Goal: Task Accomplishment & Management: Manage account settings

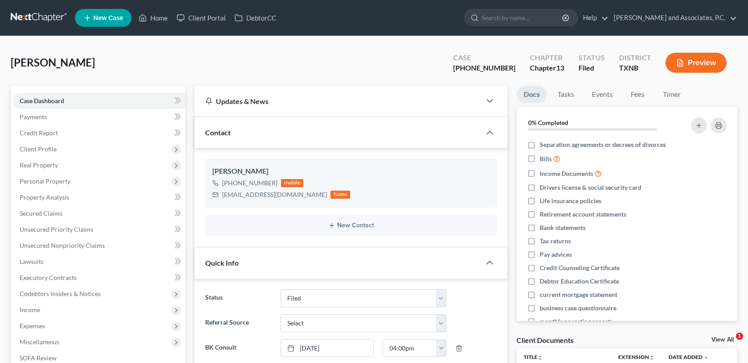
select select "5"
select select "0"
click at [158, 15] on link "Home" at bounding box center [153, 18] width 38 height 16
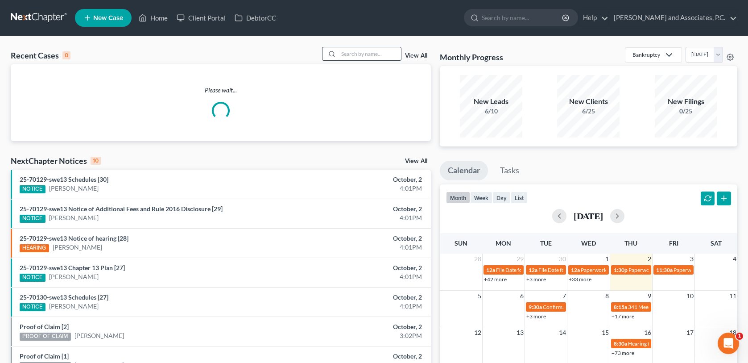
click at [346, 53] on input "search" at bounding box center [370, 53] width 62 height 13
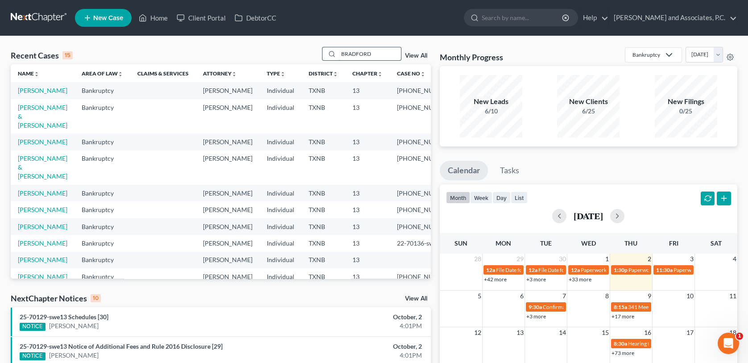
type input "BRADFORD"
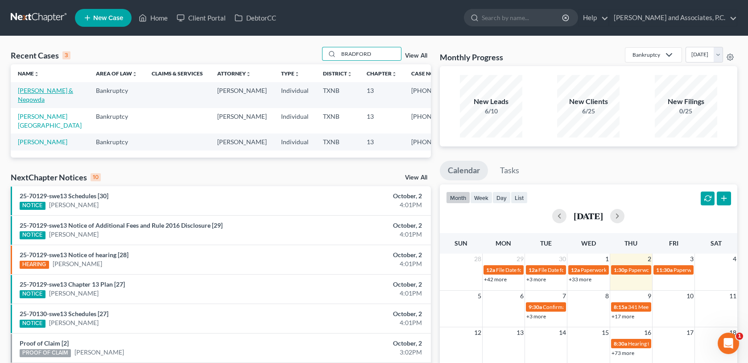
click at [56, 91] on link "[PERSON_NAME] & Neqowda" at bounding box center [45, 95] width 55 height 17
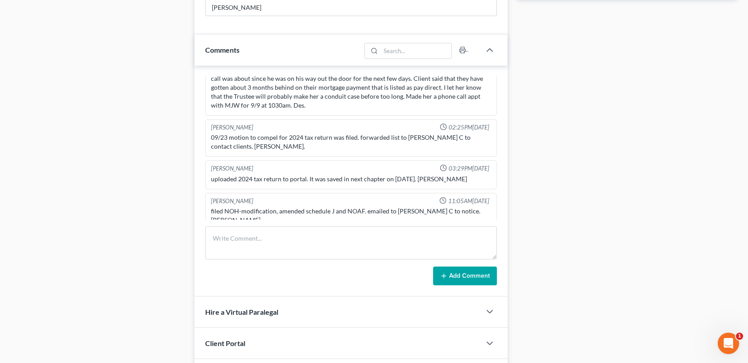
scroll to position [535, 0]
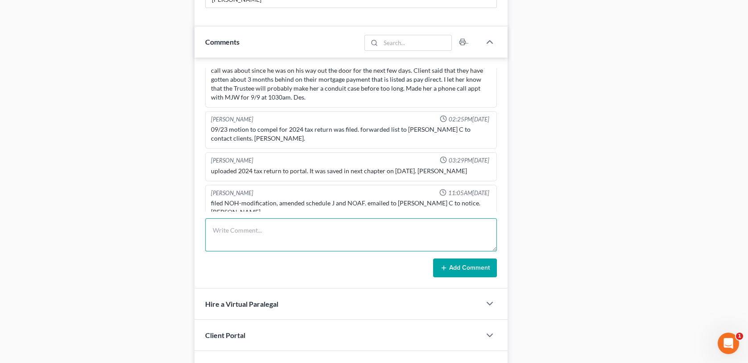
click at [220, 236] on textarea at bounding box center [350, 234] width 291 height 33
type textarea "N"
type textarea "noticed out-MC"
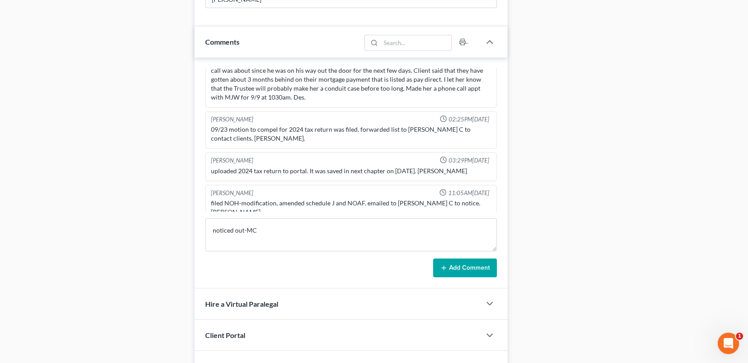
click at [481, 266] on button "Add Comment" at bounding box center [465, 267] width 64 height 19
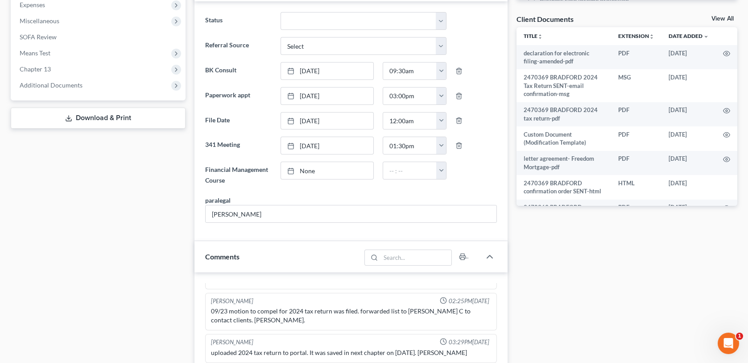
scroll to position [45, 0]
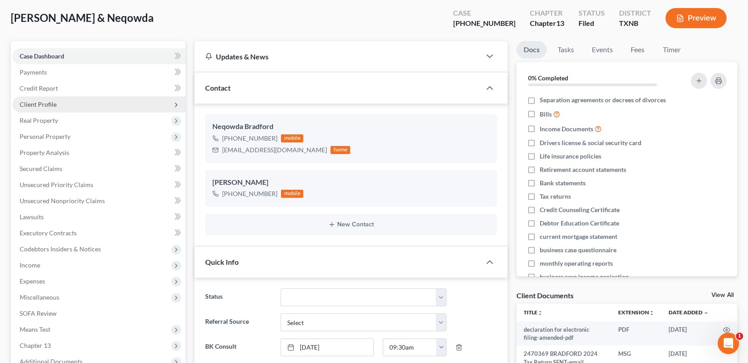
click at [49, 102] on span "Client Profile" at bounding box center [38, 104] width 37 height 8
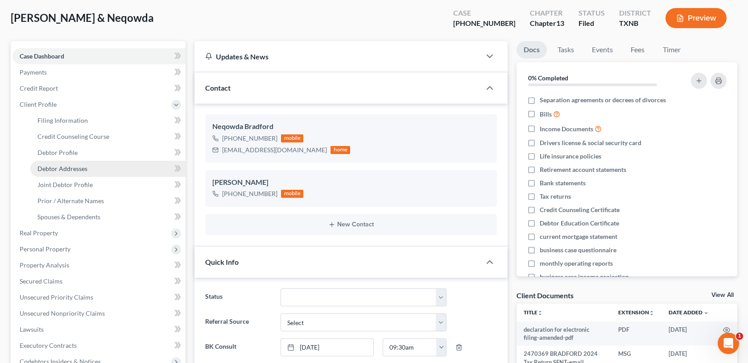
click at [62, 166] on span "Debtor Addresses" at bounding box center [62, 169] width 50 height 8
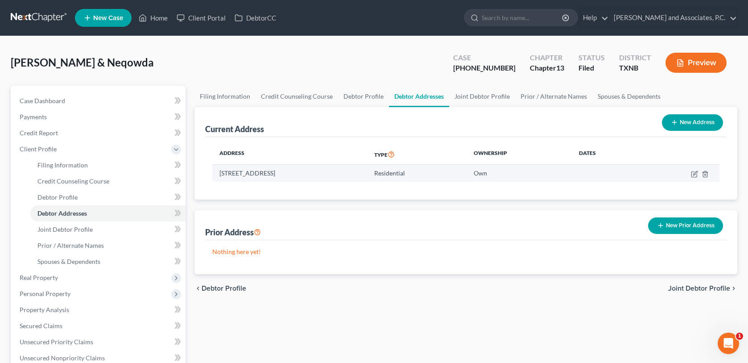
drag, startPoint x: 220, startPoint y: 172, endPoint x: 321, endPoint y: 175, distance: 101.3
click at [321, 175] on td "[STREET_ADDRESS]" at bounding box center [289, 173] width 155 height 17
copy td "[STREET_ADDRESS]"
drag, startPoint x: 754, startPoint y: 3, endPoint x: 529, endPoint y: 342, distance: 407.7
click at [529, 342] on div "Filing Information Credit Counseling Course Debtor Profile Debtor Addresses Joi…" at bounding box center [466, 324] width 552 height 476
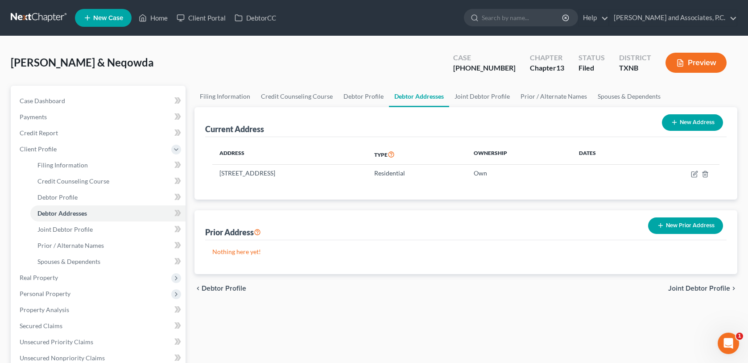
click at [120, 17] on span "New Case" at bounding box center [108, 18] width 30 height 7
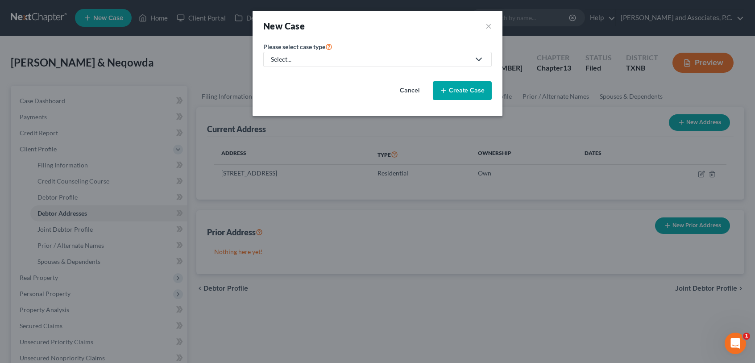
click at [481, 58] on polyline at bounding box center [478, 59] width 5 height 3
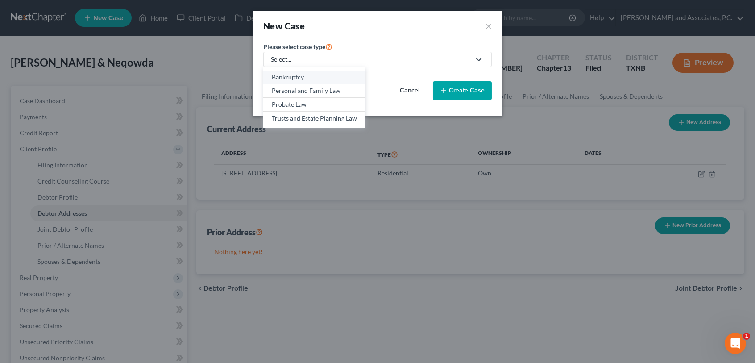
click at [331, 77] on div "Bankruptcy" at bounding box center [314, 77] width 85 height 9
select select "78"
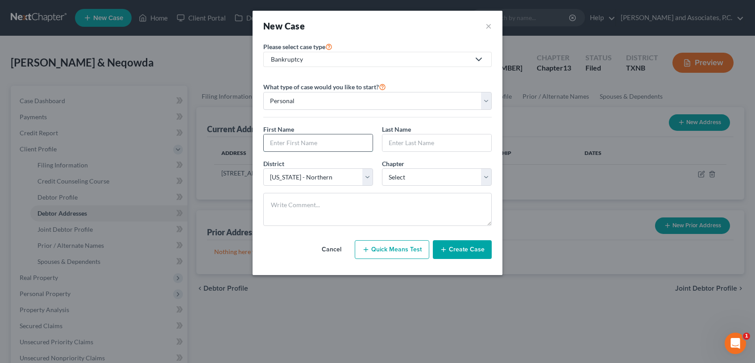
click at [344, 143] on input "text" at bounding box center [318, 142] width 109 height 17
type input "[PERSON_NAME]"
click at [441, 175] on select "Select 7 11 12 13" at bounding box center [437, 177] width 110 height 18
select select "3"
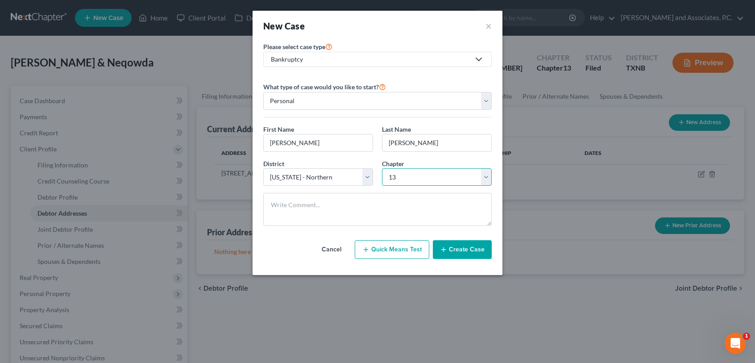
click at [382, 168] on select "Select 7 11 12 13" at bounding box center [437, 177] width 110 height 18
click at [465, 254] on button "Create Case" at bounding box center [462, 249] width 59 height 19
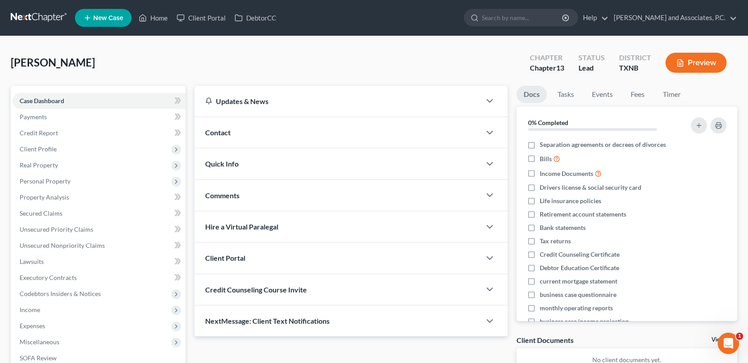
click at [216, 132] on span "Contact" at bounding box center [217, 132] width 25 height 8
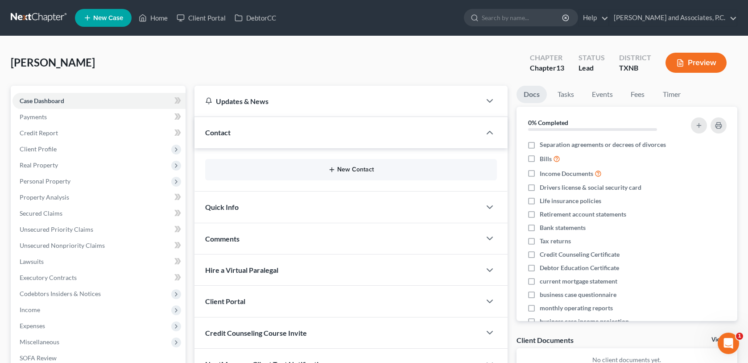
click at [348, 170] on button "New Contact" at bounding box center [350, 169] width 277 height 7
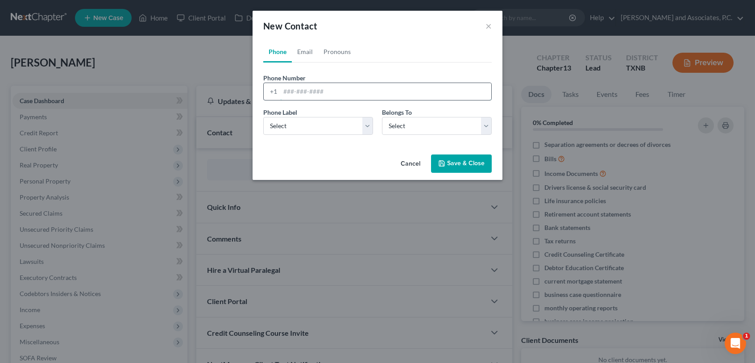
click at [284, 91] on input "tel" at bounding box center [385, 91] width 211 height 17
type input "[PHONE_NUMBER]"
click at [365, 128] on select "Select Mobile Home Work Other" at bounding box center [318, 126] width 110 height 18
select select "0"
click at [263, 117] on select "Select Mobile Home Work Other" at bounding box center [318, 126] width 110 height 18
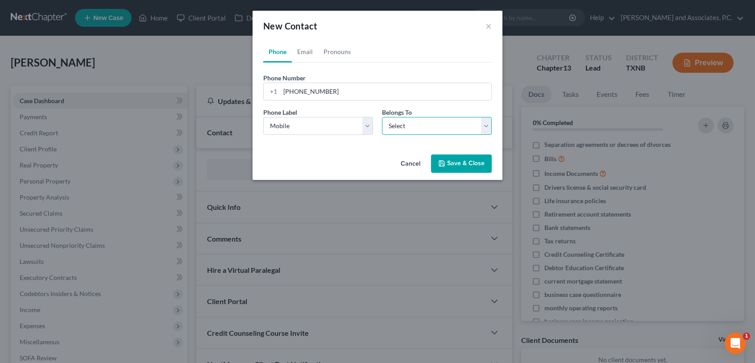
click at [420, 127] on select "Select Client Other" at bounding box center [437, 126] width 110 height 18
select select "0"
click at [382, 117] on select "Select Client Other" at bounding box center [437, 126] width 110 height 18
select select "0"
click at [307, 53] on link "Email" at bounding box center [305, 51] width 26 height 21
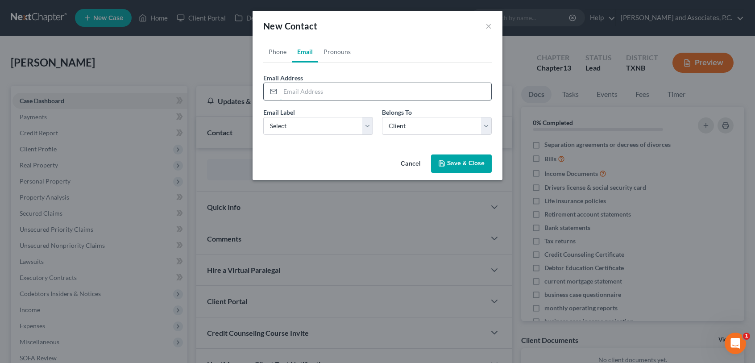
click at [287, 91] on input "email" at bounding box center [385, 91] width 211 height 17
type input "[PERSON_NAME][EMAIL_ADDRESS][DOMAIN_NAME]"
click at [367, 128] on select "Select Home Work Other" at bounding box center [318, 126] width 110 height 18
select select "0"
click at [263, 117] on select "Select Home Work Other" at bounding box center [318, 126] width 110 height 18
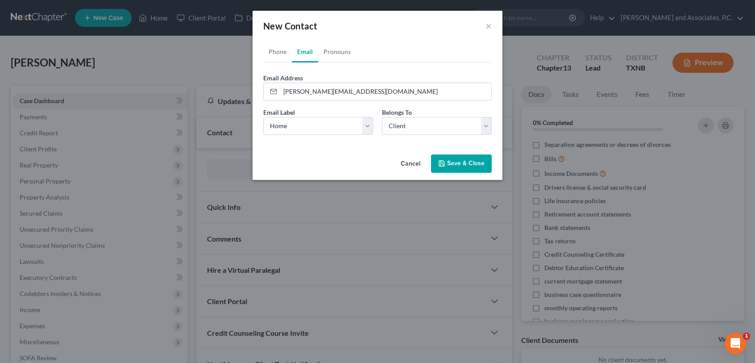
click at [450, 163] on button "Save & Close" at bounding box center [461, 163] width 61 height 19
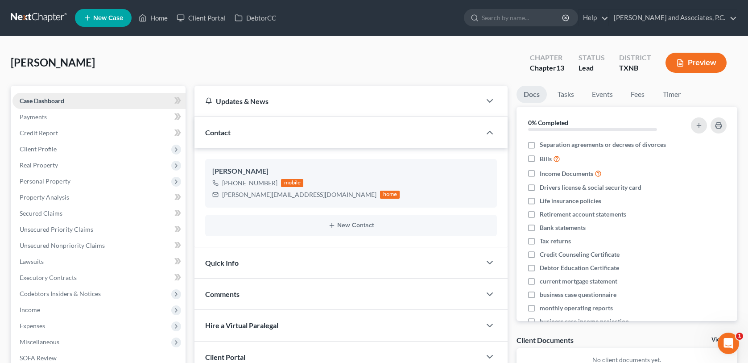
click at [43, 103] on span "Case Dashboard" at bounding box center [42, 101] width 45 height 8
click at [45, 149] on span "Client Profile" at bounding box center [38, 149] width 37 height 8
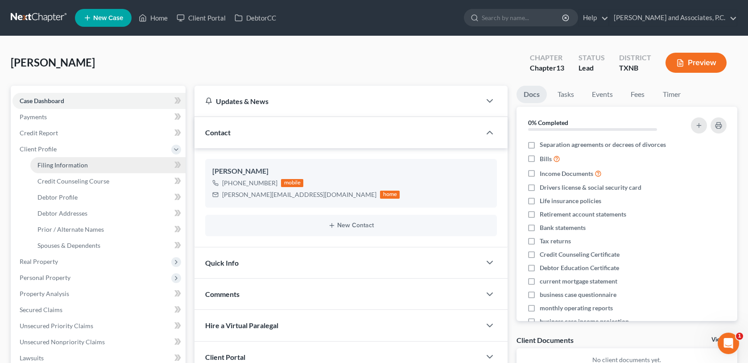
click at [59, 167] on span "Filing Information" at bounding box center [62, 165] width 50 height 8
select select "1"
select select "0"
select select "3"
select select "78"
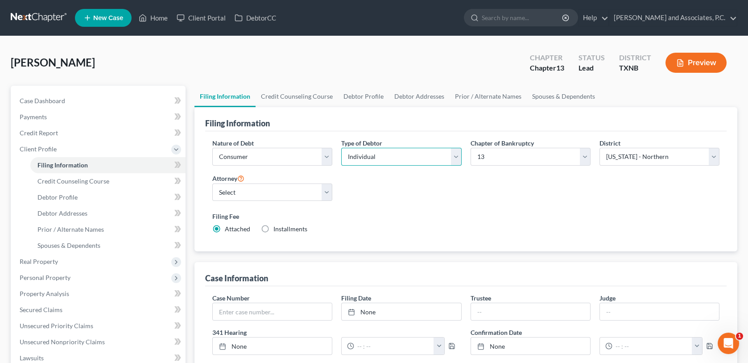
click at [452, 155] on select "Select Individual Joint" at bounding box center [401, 157] width 120 height 18
select select "1"
click at [341, 148] on select "Select Individual Joint" at bounding box center [401, 157] width 120 height 18
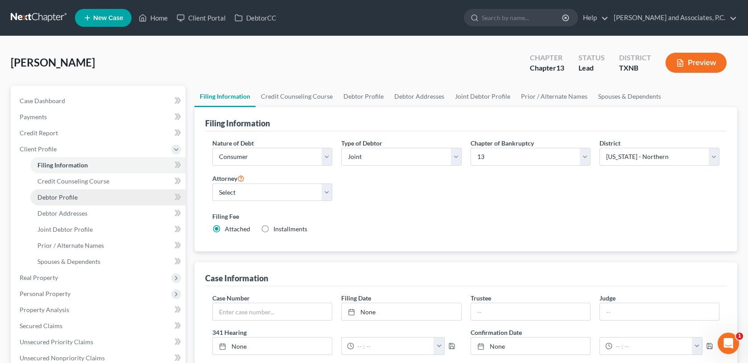
click at [55, 197] on span "Debtor Profile" at bounding box center [57, 197] width 40 height 8
select select "1"
select select "0"
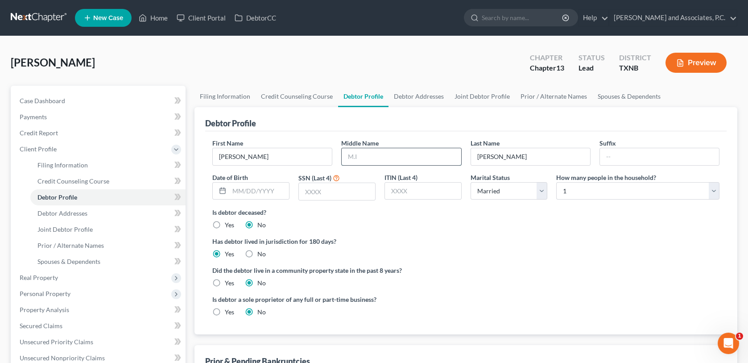
click at [352, 160] on input "text" at bounding box center [401, 156] width 119 height 17
type input "[PERSON_NAME]"
click at [507, 158] on input "[PERSON_NAME]" at bounding box center [530, 156] width 119 height 17
type input "[PERSON_NAME]"
click at [242, 190] on input "text" at bounding box center [259, 190] width 60 height 17
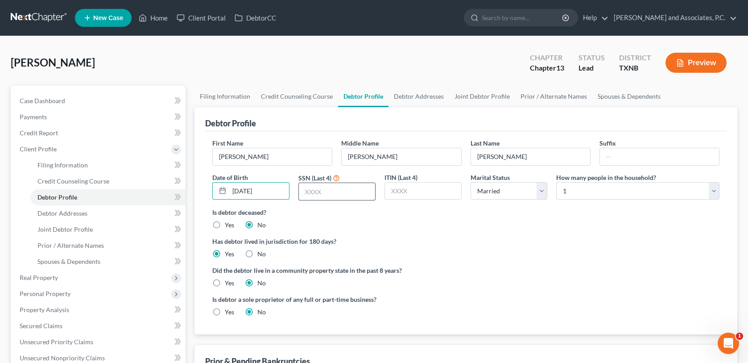
type input "[DATE]"
click at [307, 188] on input "text" at bounding box center [337, 191] width 76 height 17
type input "0278"
click at [53, 211] on span "Debtor Addresses" at bounding box center [62, 213] width 50 height 8
select select "0"
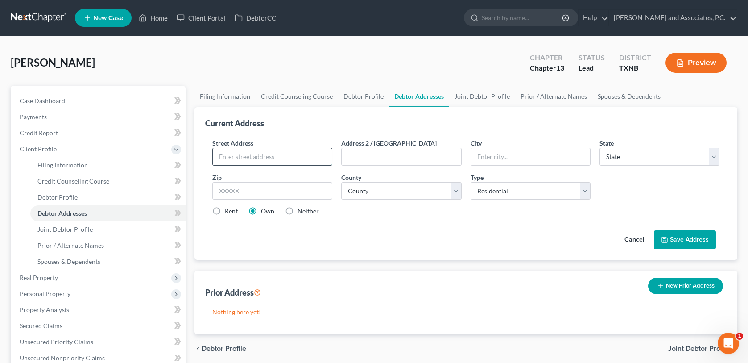
click at [223, 155] on input "text" at bounding box center [272, 156] width 119 height 17
click at [226, 153] on input "text" at bounding box center [272, 156] width 119 height 17
click at [232, 150] on input "text" at bounding box center [272, 156] width 119 height 17
type input "[STREET_ADDRESS][PERSON_NAME]"
type input "[US_STATE][GEOGRAPHIC_DATA]"
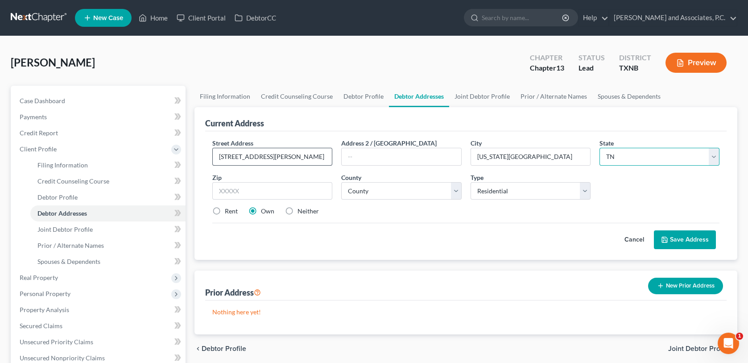
select select "45"
type input "76367"
select select "242"
click at [676, 241] on button "Save Address" at bounding box center [685, 239] width 62 height 19
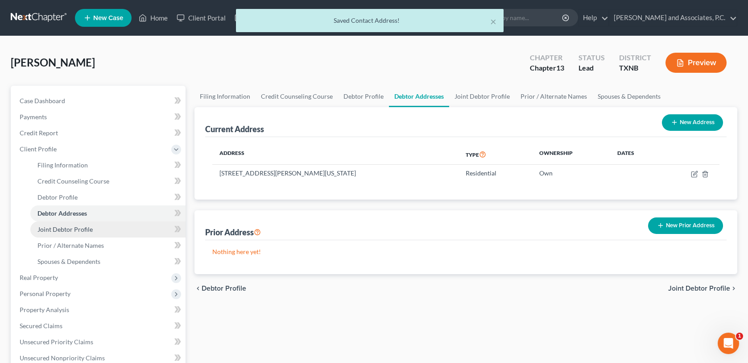
click at [60, 231] on span "Joint Debtor Profile" at bounding box center [64, 229] width 55 height 8
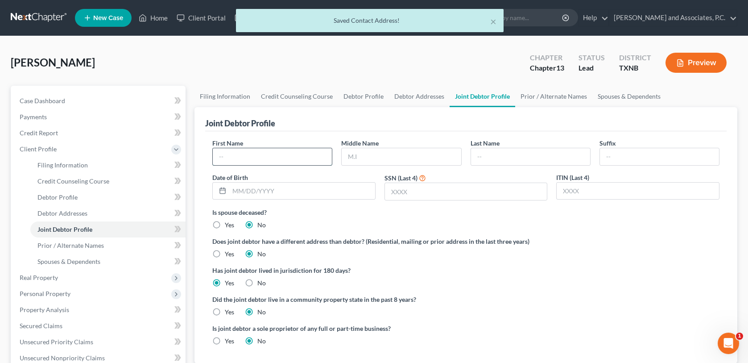
click at [218, 157] on input "text" at bounding box center [272, 156] width 119 height 17
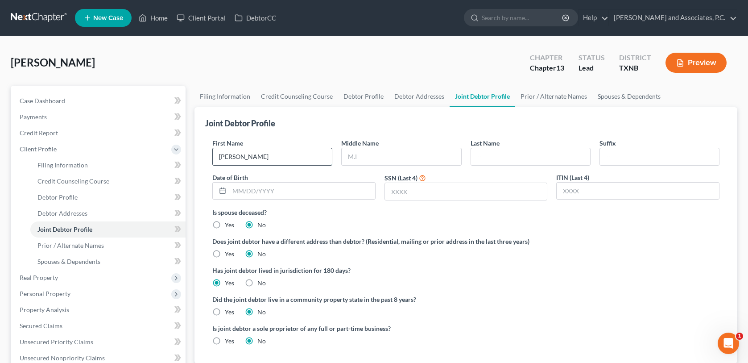
type input "[PERSON_NAME]"
click at [235, 189] on input "text" at bounding box center [302, 190] width 146 height 17
type input "[DATE]"
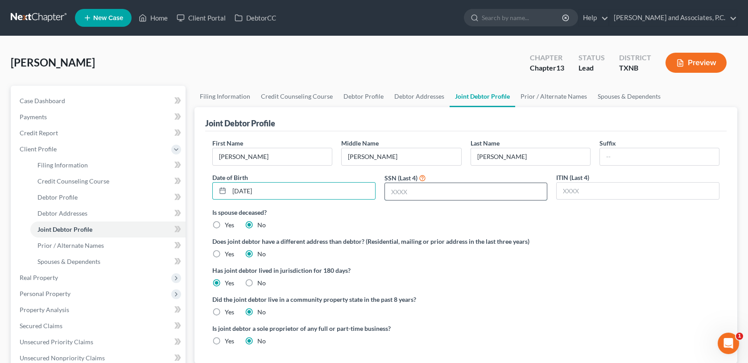
click at [395, 192] on input "text" at bounding box center [466, 191] width 162 height 17
type input "9566"
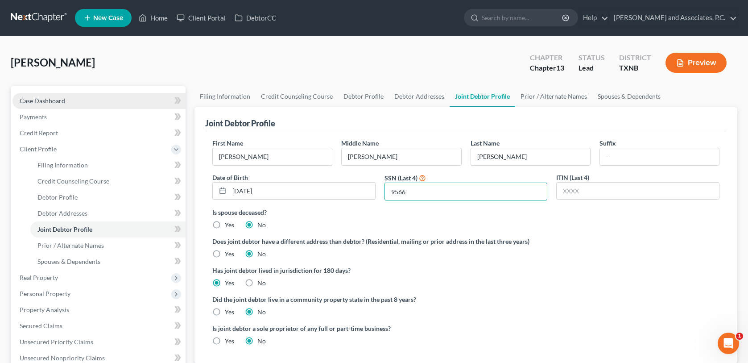
click at [56, 100] on span "Case Dashboard" at bounding box center [43, 101] width 46 height 8
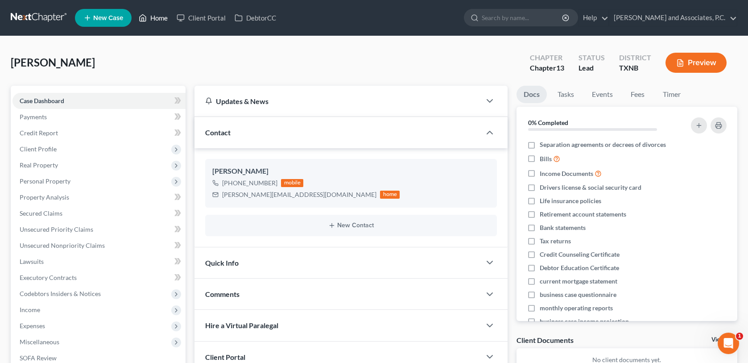
click at [168, 17] on link "Home" at bounding box center [153, 18] width 38 height 16
click at [159, 19] on link "Home" at bounding box center [153, 18] width 38 height 16
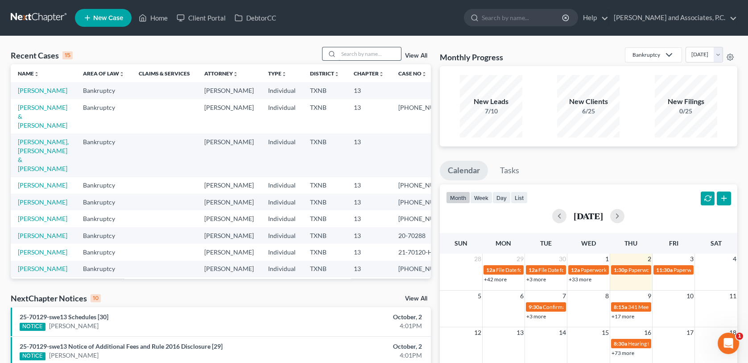
click at [369, 55] on input "search" at bounding box center [370, 53] width 62 height 13
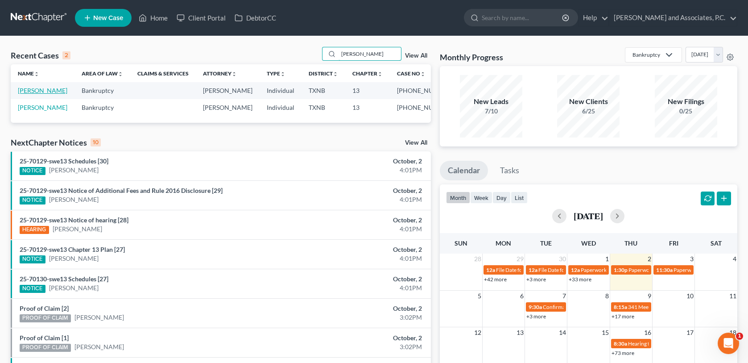
type input "[PERSON_NAME]"
click at [52, 91] on link "[PERSON_NAME]" at bounding box center [43, 91] width 50 height 8
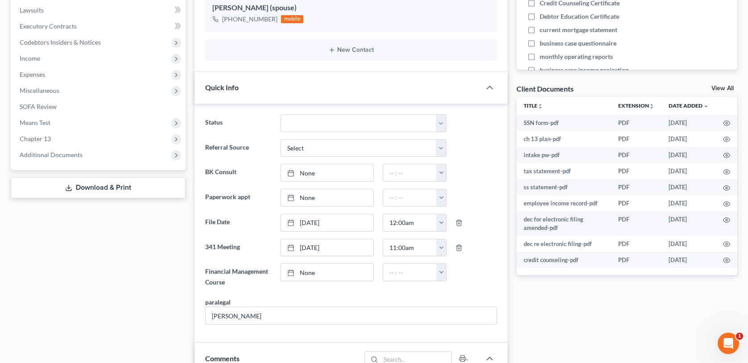
scroll to position [357, 0]
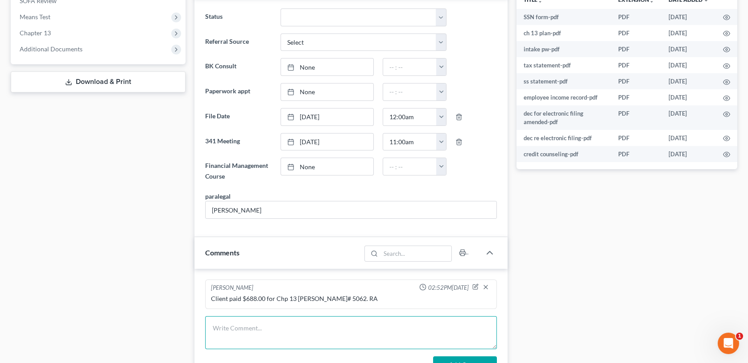
click at [234, 331] on textarea at bounding box center [350, 332] width 291 height 33
type textarea "scanned and uploaded required to the trustee-MC"
click at [473, 356] on button "Add Comment" at bounding box center [465, 365] width 64 height 19
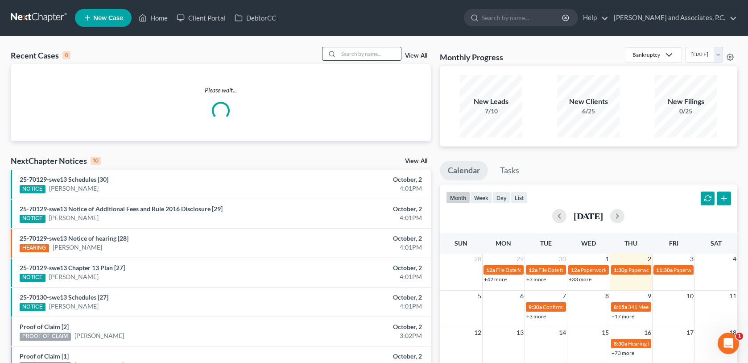
click at [364, 56] on input "search" at bounding box center [370, 53] width 62 height 13
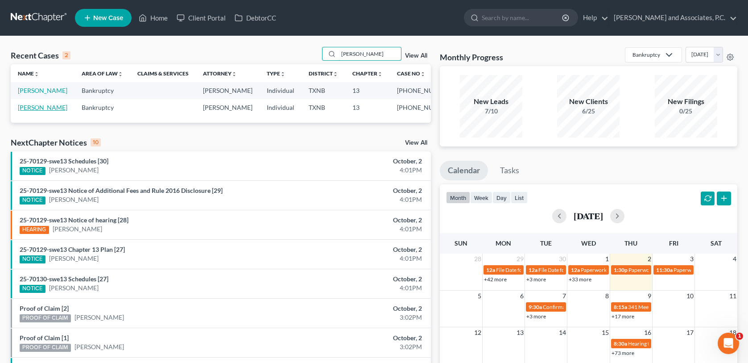
type input "[PERSON_NAME]"
click at [46, 108] on link "[PERSON_NAME]" at bounding box center [43, 108] width 50 height 8
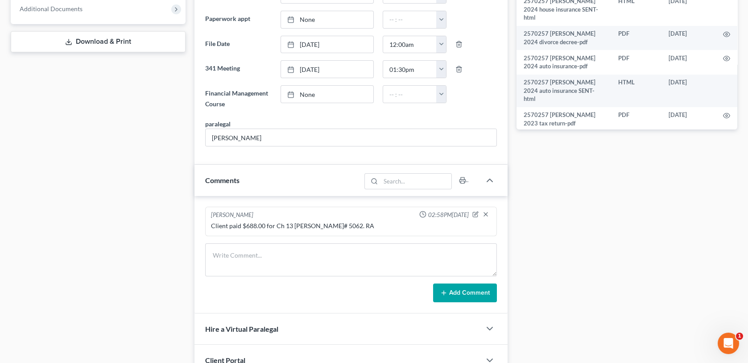
scroll to position [402, 0]
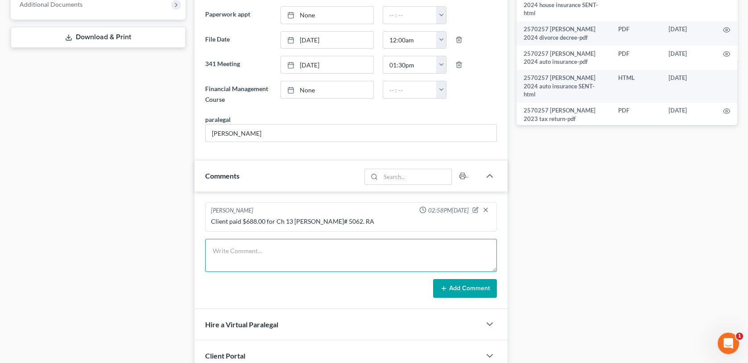
drag, startPoint x: 220, startPoint y: 250, endPoint x: 252, endPoint y: 246, distance: 32.8
click at [220, 250] on textarea at bounding box center [350, 255] width 291 height 33
click at [336, 249] on textarea "scanned and uploaded required to the trustee-MC" at bounding box center [350, 255] width 291 height 33
type textarea "scanned and uploaded required to the trustee [DATE]-MC"
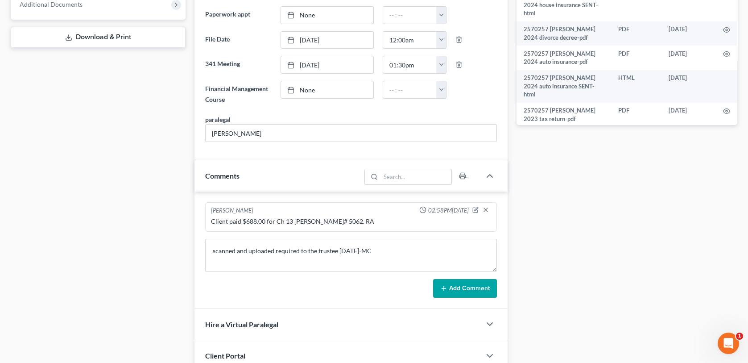
click at [462, 285] on button "Add Comment" at bounding box center [465, 288] width 64 height 19
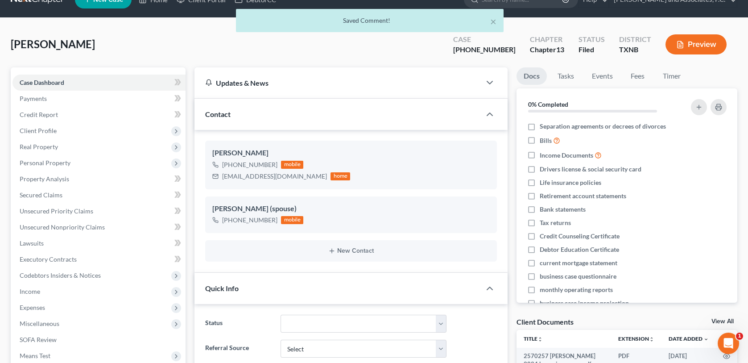
scroll to position [0, 0]
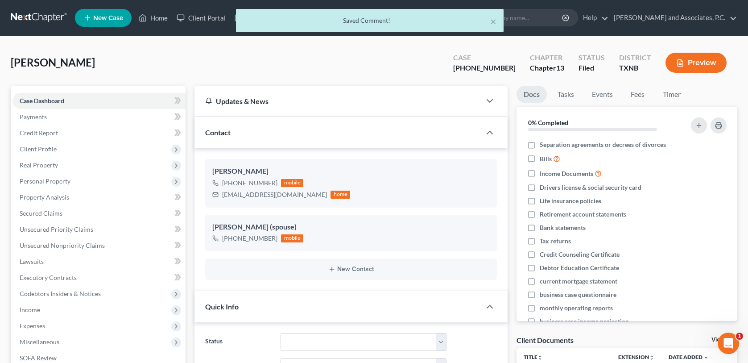
click at [156, 18] on div "× Saved Comment!" at bounding box center [370, 23] width 748 height 28
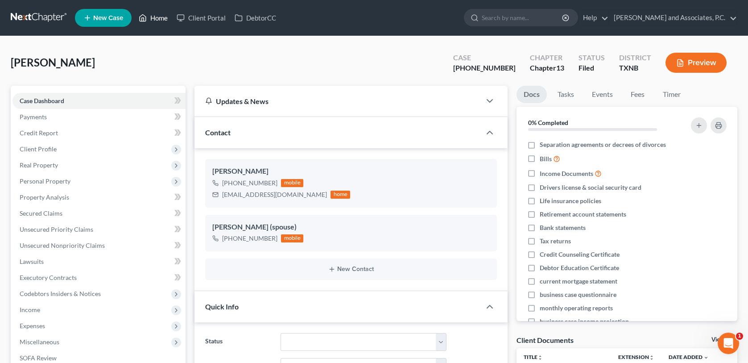
drag, startPoint x: 156, startPoint y: 14, endPoint x: 215, endPoint y: 36, distance: 62.8
click at [156, 14] on link "Home" at bounding box center [153, 18] width 38 height 16
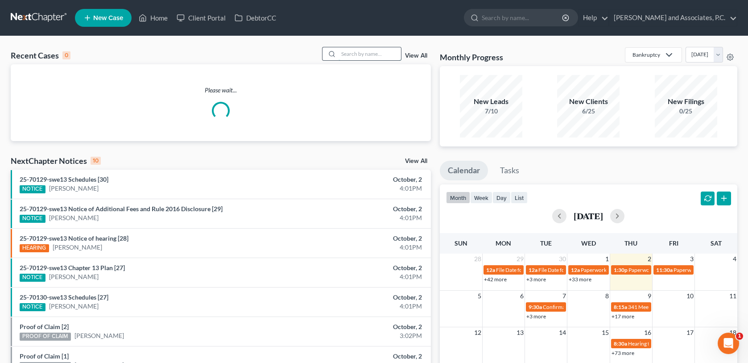
click at [348, 55] on input "search" at bounding box center [370, 53] width 62 height 13
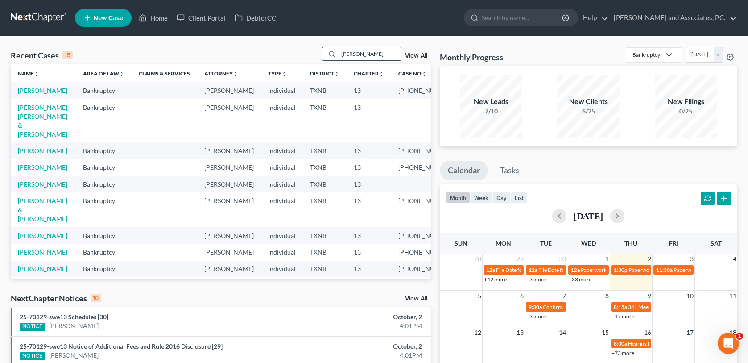
type input "[PERSON_NAME]"
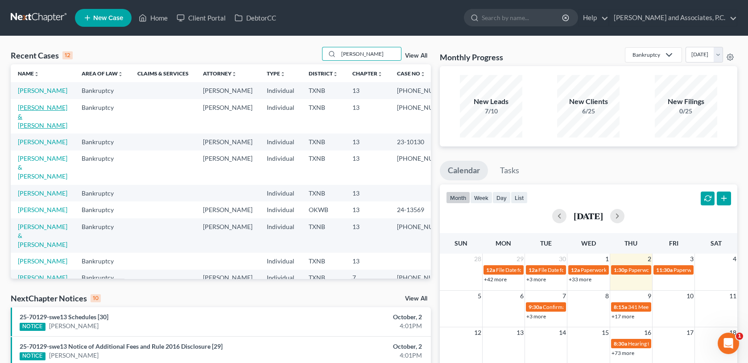
click at [29, 118] on link "[PERSON_NAME] & [PERSON_NAME]" at bounding box center [43, 116] width 50 height 25
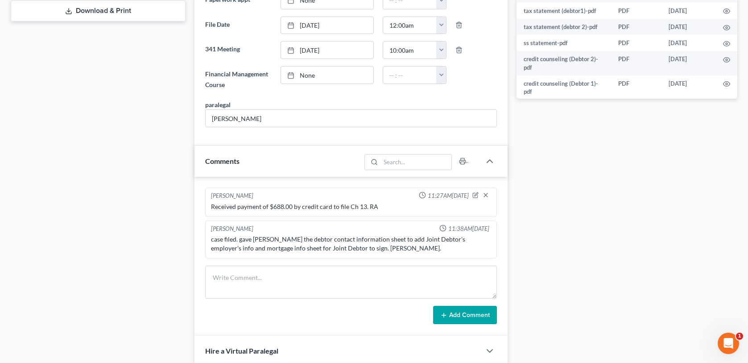
scroll to position [491, 0]
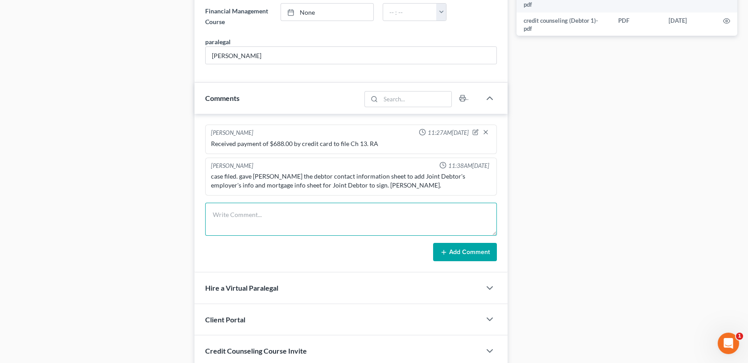
click at [228, 211] on textarea at bounding box center [350, 219] width 291 height 33
type textarea "scanned and uploaded required info to the trustee on [DATE]"
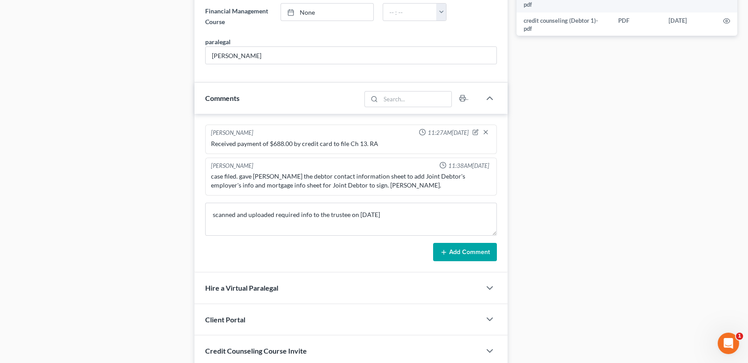
click at [460, 247] on button "Add Comment" at bounding box center [465, 252] width 64 height 19
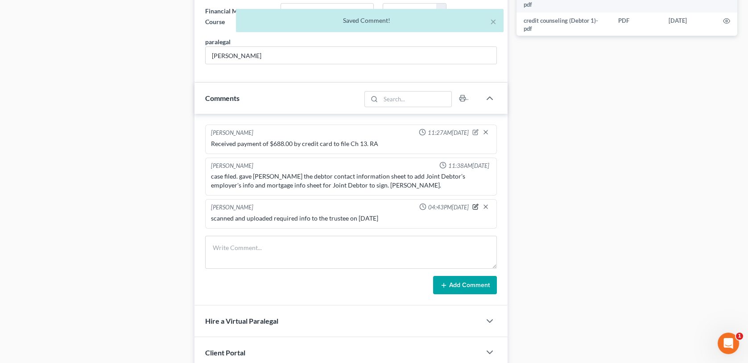
click at [475, 204] on icon "button" at bounding box center [476, 206] width 4 height 4
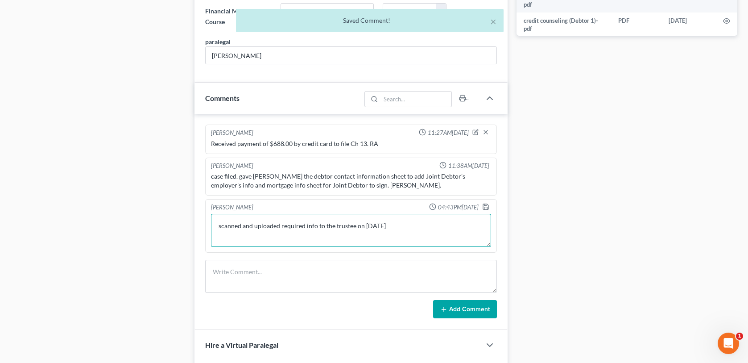
click at [400, 224] on textarea "scanned and uploaded required info to the trustee on [DATE]" at bounding box center [351, 230] width 280 height 33
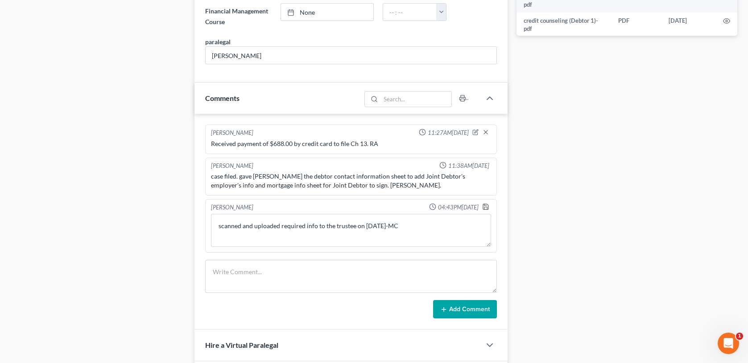
click at [448, 307] on button "Add Comment" at bounding box center [465, 309] width 64 height 19
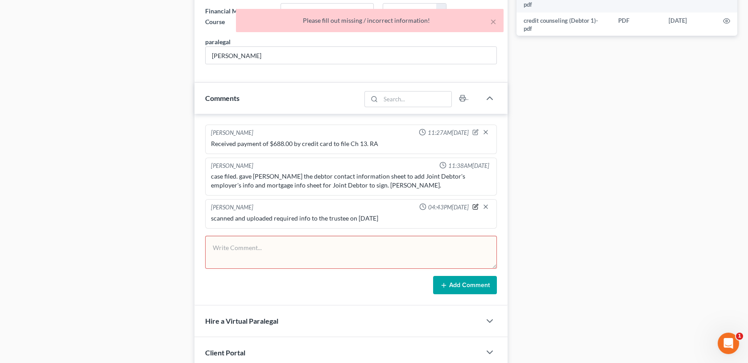
click at [476, 204] on icon "button" at bounding box center [476, 206] width 4 height 4
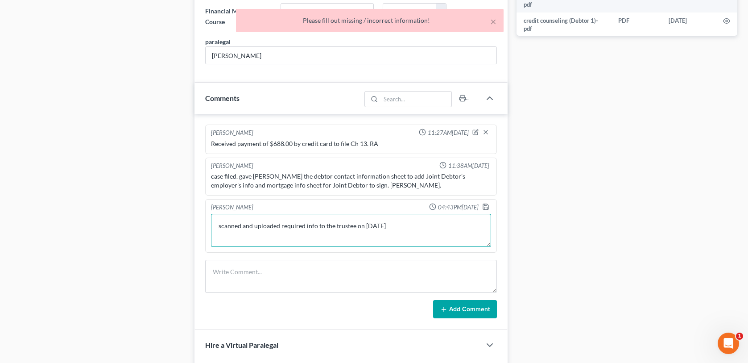
click at [399, 224] on textarea "scanned and uploaded required info to the trustee on [DATE]" at bounding box center [351, 230] width 280 height 33
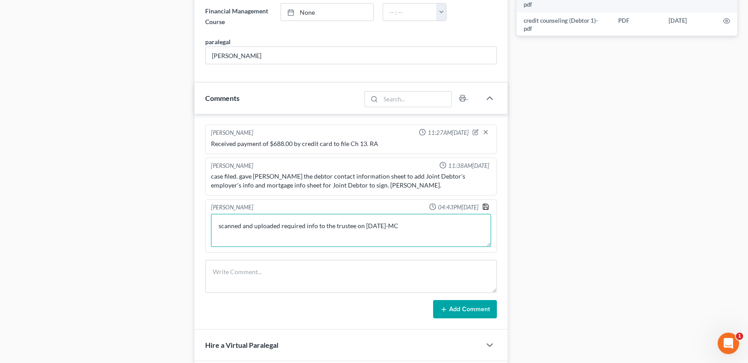
type textarea "scanned and uploaded required info to the trustee on [DATE]-MC"
click at [485, 204] on icon "button" at bounding box center [485, 206] width 7 height 7
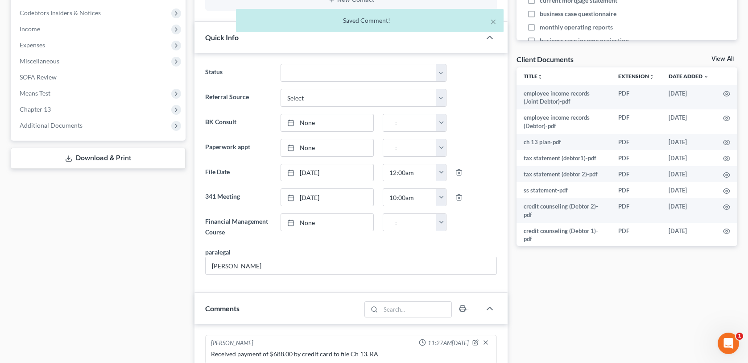
scroll to position [0, 0]
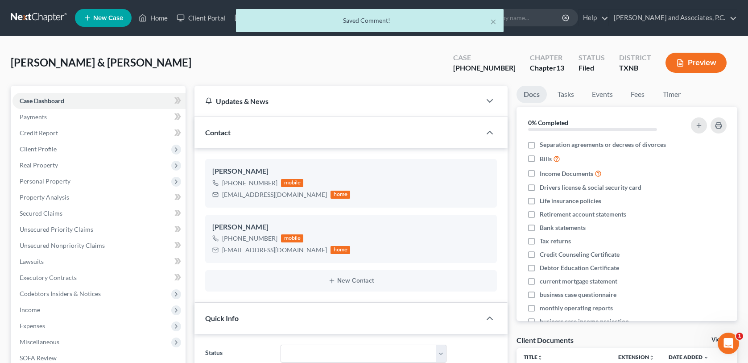
click at [159, 15] on div "× Saved Comment!" at bounding box center [370, 23] width 748 height 28
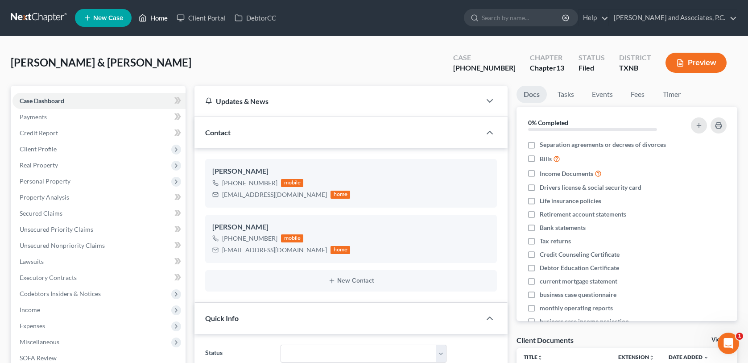
click at [158, 19] on link "Home" at bounding box center [153, 18] width 38 height 16
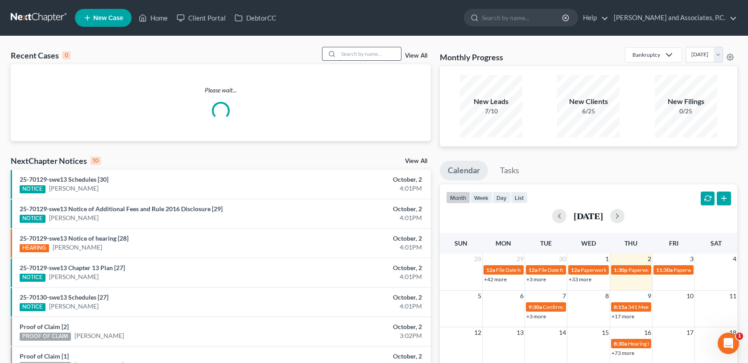
click at [344, 50] on input "search" at bounding box center [370, 53] width 62 height 13
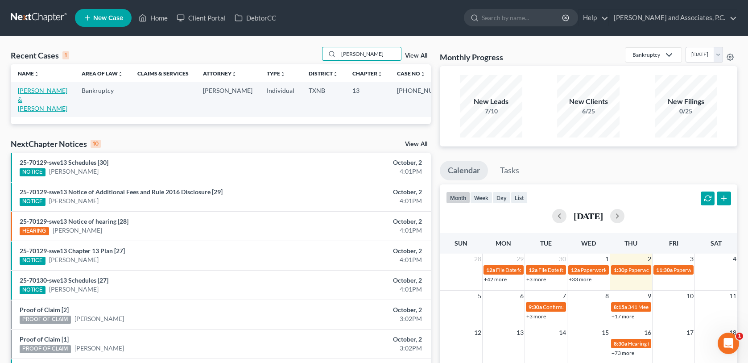
type input "[PERSON_NAME]"
click at [30, 93] on link "[PERSON_NAME] & [PERSON_NAME]" at bounding box center [43, 99] width 50 height 25
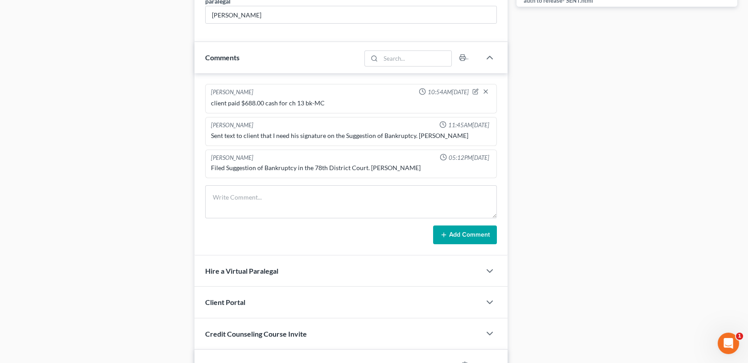
scroll to position [535, 0]
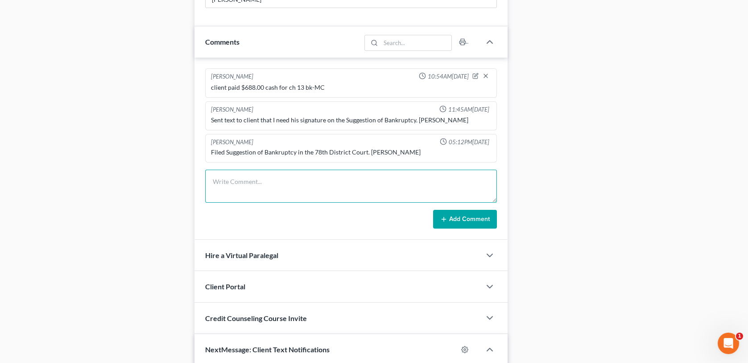
click at [236, 182] on textarea at bounding box center [350, 186] width 291 height 33
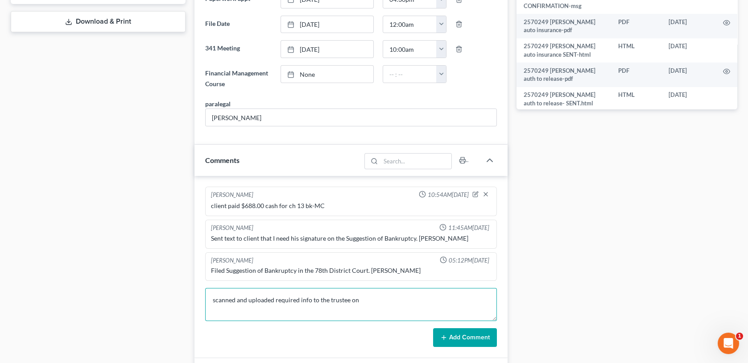
scroll to position [446, 0]
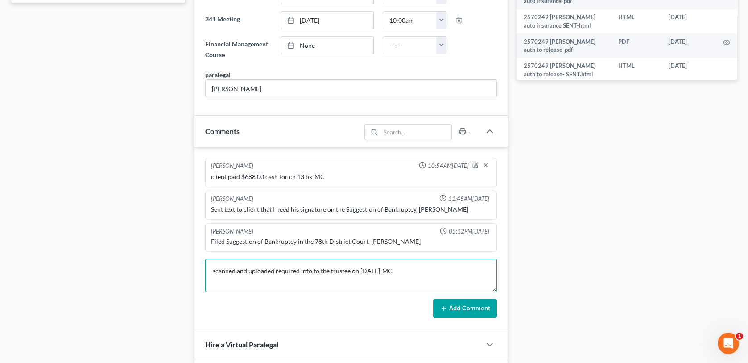
type textarea "scanned and uploaded required info to the trustee on [DATE]-MC"
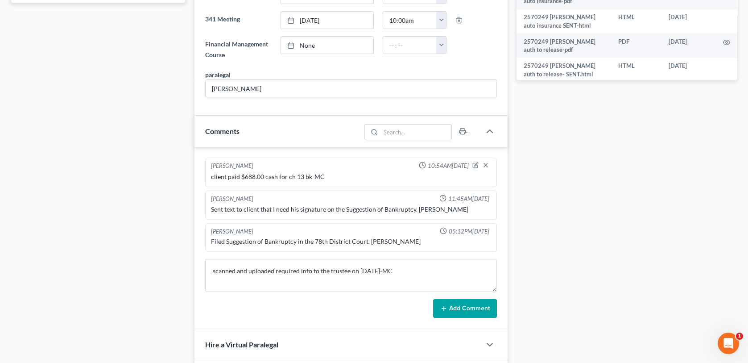
drag, startPoint x: 455, startPoint y: 308, endPoint x: 482, endPoint y: 296, distance: 29.6
click at [455, 308] on button "Add Comment" at bounding box center [465, 308] width 64 height 19
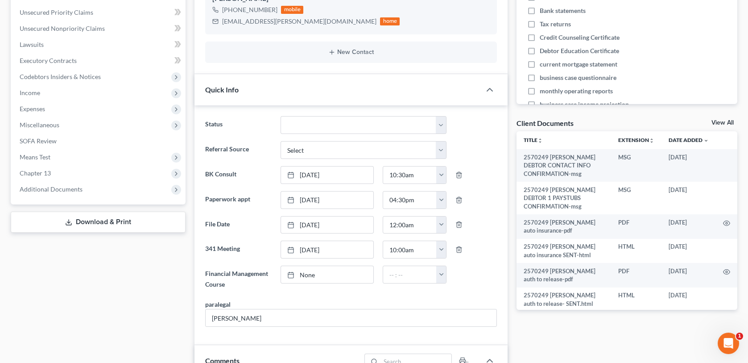
scroll to position [0, 0]
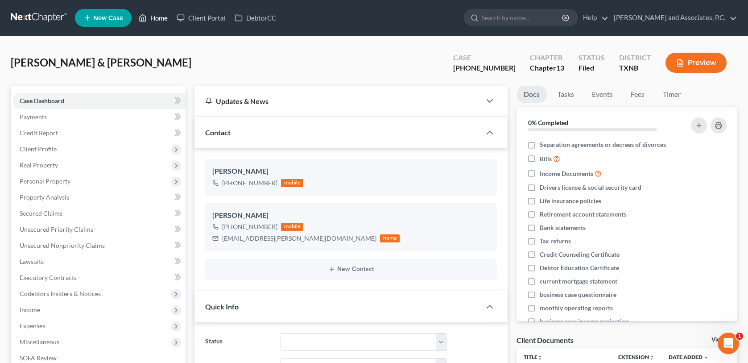
drag, startPoint x: 159, startPoint y: 19, endPoint x: 252, endPoint y: 36, distance: 94.3
click at [159, 19] on link "Home" at bounding box center [153, 18] width 38 height 16
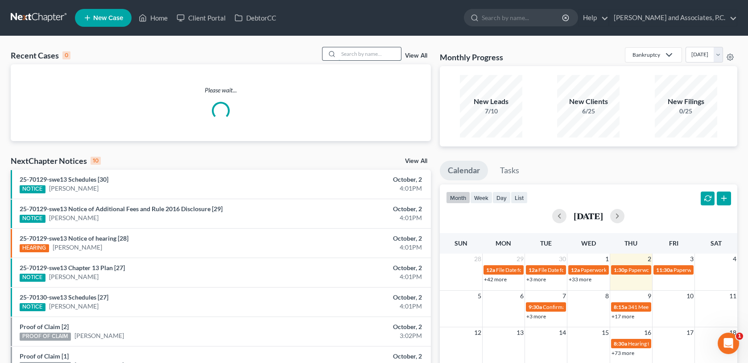
click at [344, 54] on input "search" at bounding box center [370, 53] width 62 height 13
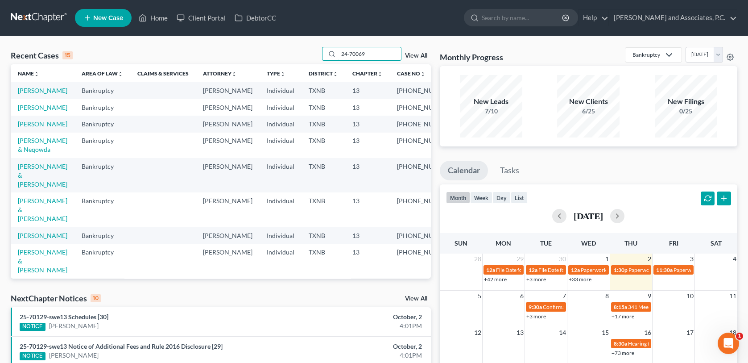
type input "24-70069"
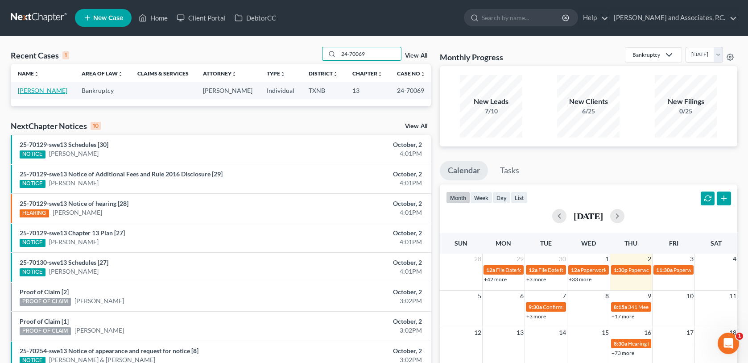
click at [36, 92] on link "[PERSON_NAME]" at bounding box center [43, 91] width 50 height 8
select select "1"
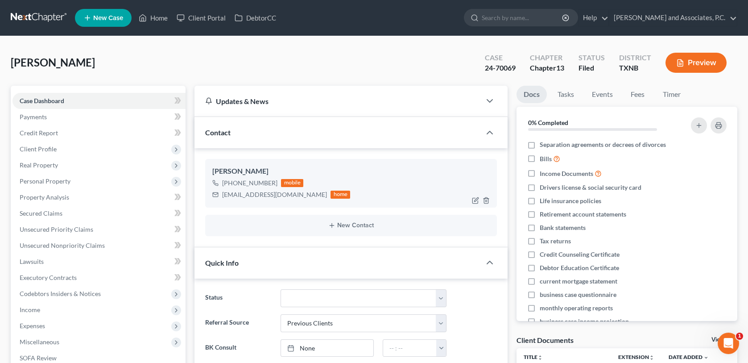
scroll to position [906, 0]
click at [44, 151] on span "Client Profile" at bounding box center [38, 149] width 37 height 8
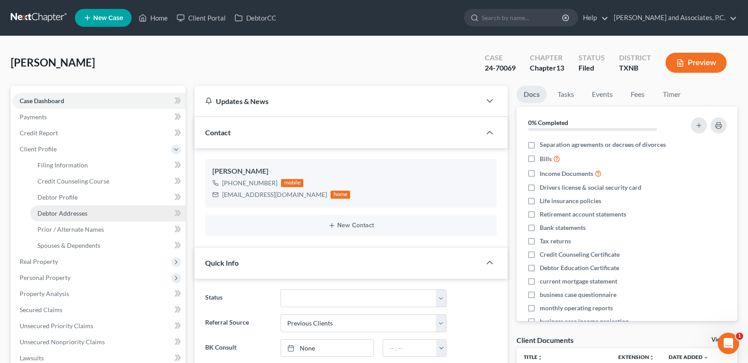
click at [55, 212] on span "Debtor Addresses" at bounding box center [62, 213] width 50 height 8
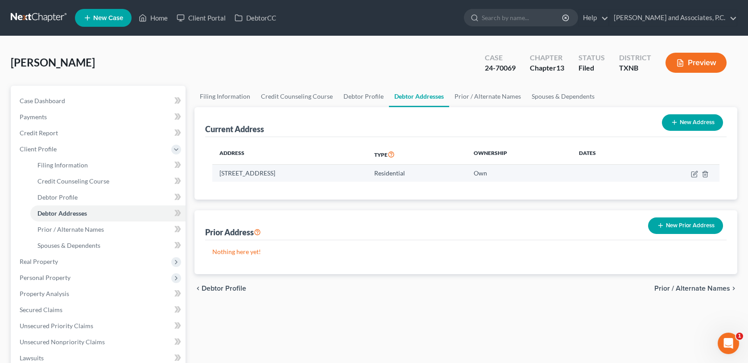
drag, startPoint x: 220, startPoint y: 172, endPoint x: 334, endPoint y: 167, distance: 114.8
click at [334, 167] on td "[STREET_ADDRESS]" at bounding box center [289, 173] width 155 height 17
copy td "[STREET_ADDRESS]"
click at [219, 56] on div "[PERSON_NAME] Upgraded Case 24-70069 Chapter Chapter 13 Status [GEOGRAPHIC_DATA…" at bounding box center [374, 66] width 727 height 39
click at [155, 18] on link "Home" at bounding box center [153, 18] width 38 height 16
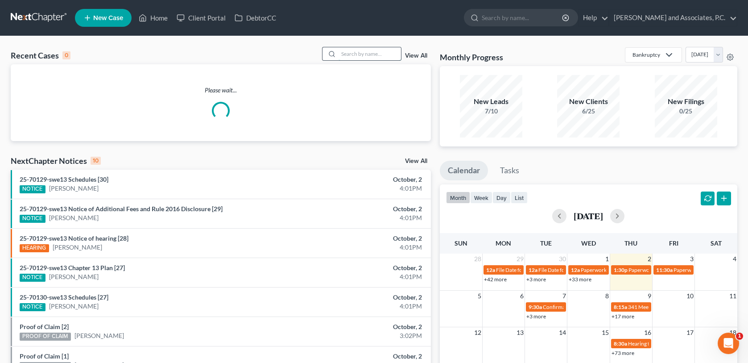
click at [345, 51] on input "search" at bounding box center [370, 53] width 62 height 13
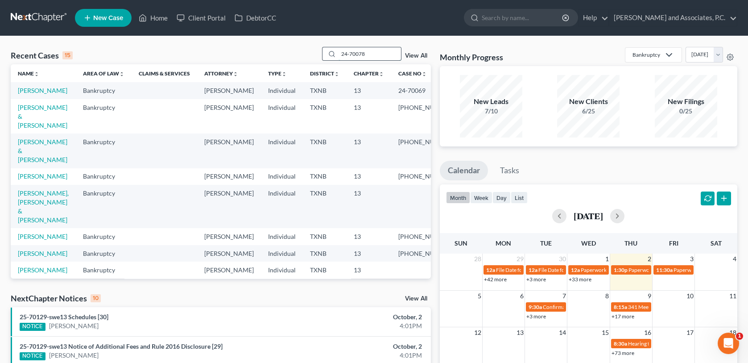
type input "24-70078"
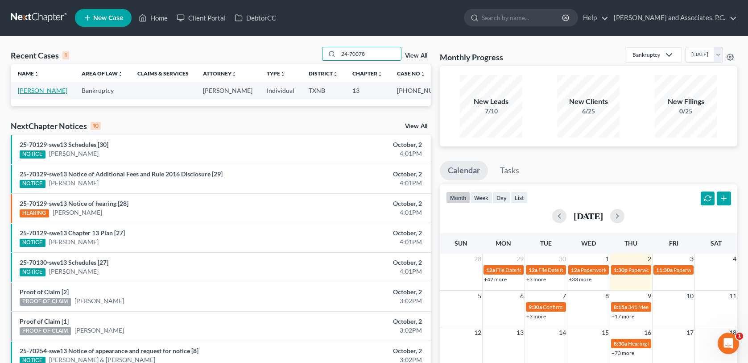
click at [45, 91] on link "[PERSON_NAME]" at bounding box center [43, 91] width 50 height 8
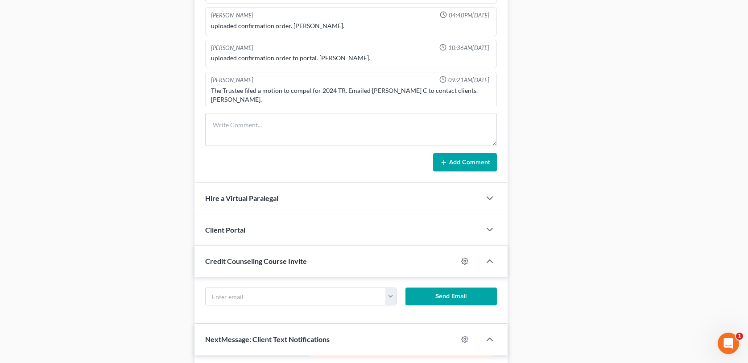
scroll to position [988, 0]
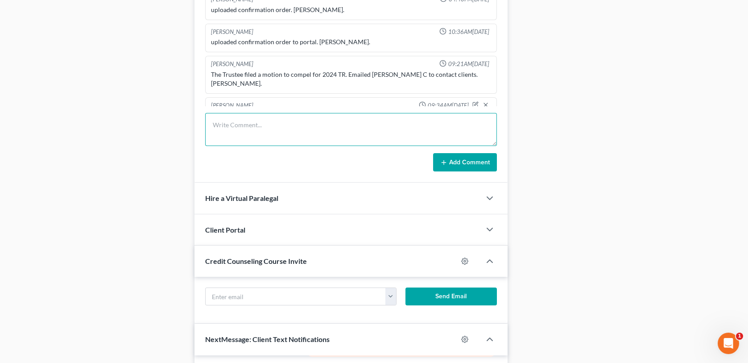
click at [217, 121] on textarea at bounding box center [350, 129] width 291 height 33
type textarea "mailed 2024 TR letter on [DATE]-MC"
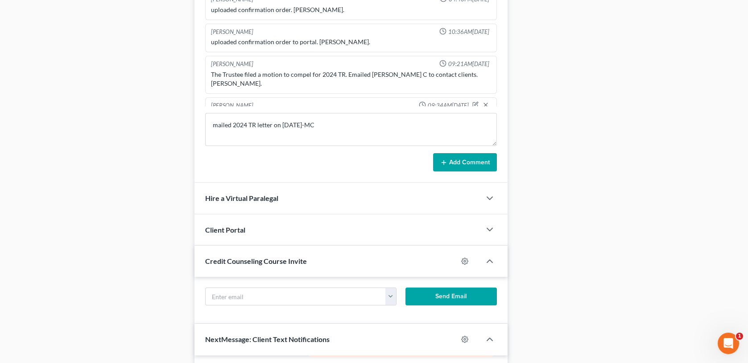
click at [477, 158] on button "Add Comment" at bounding box center [465, 162] width 64 height 19
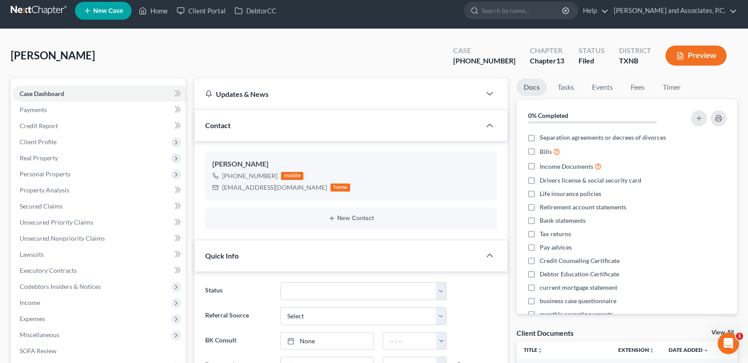
scroll to position [0, 0]
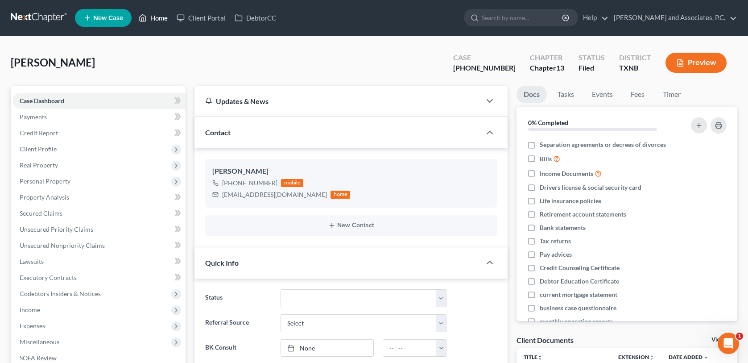
drag, startPoint x: 158, startPoint y: 17, endPoint x: 225, endPoint y: 41, distance: 71.1
click at [158, 17] on link "Home" at bounding box center [153, 18] width 38 height 16
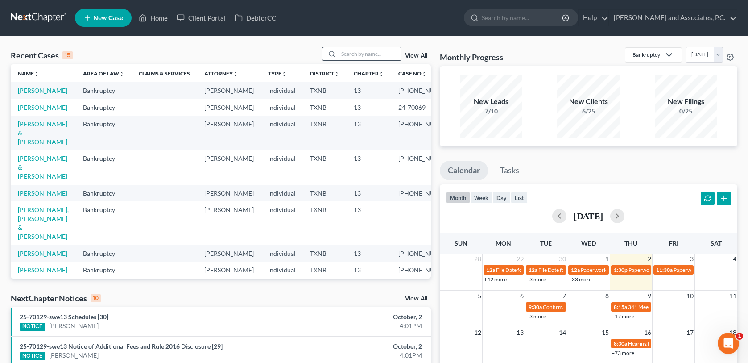
click at [343, 53] on input "search" at bounding box center [370, 53] width 62 height 13
type input "24-70091"
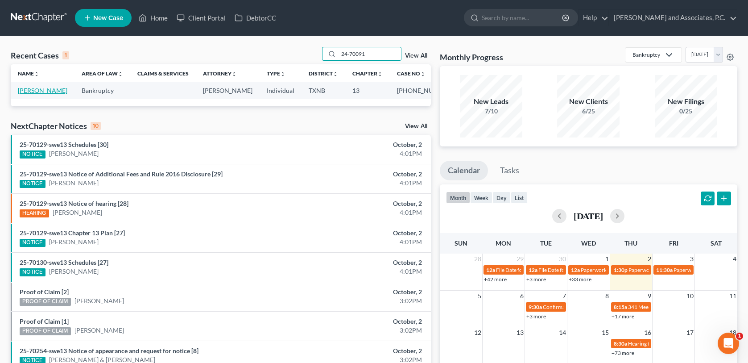
click at [43, 92] on link "[PERSON_NAME]" at bounding box center [43, 91] width 50 height 8
select select "1"
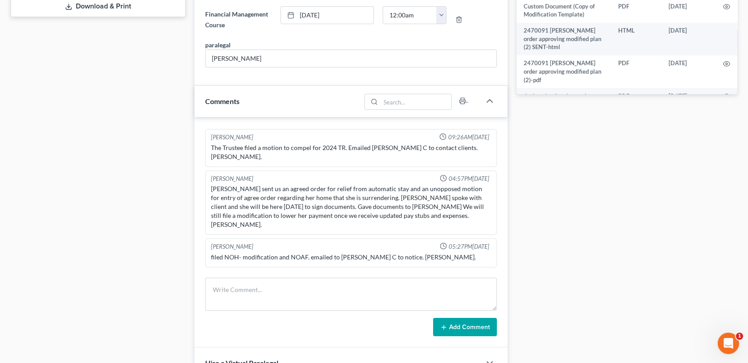
scroll to position [446, 0]
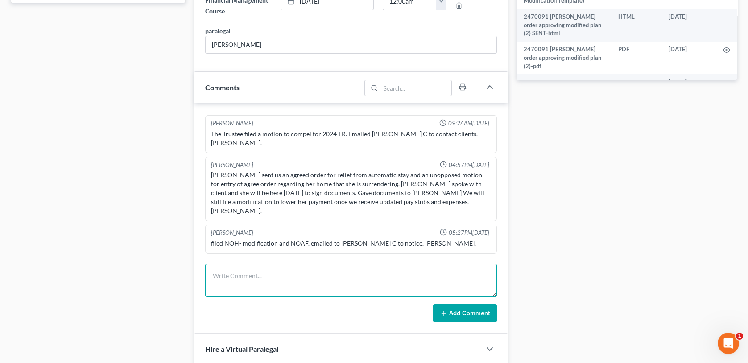
click at [212, 276] on textarea at bounding box center [350, 280] width 291 height 33
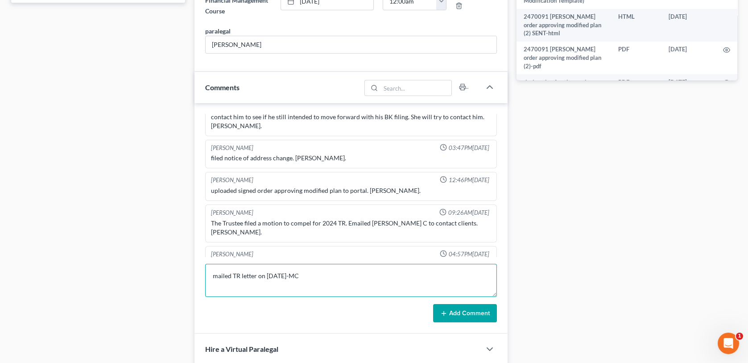
scroll to position [691, 0]
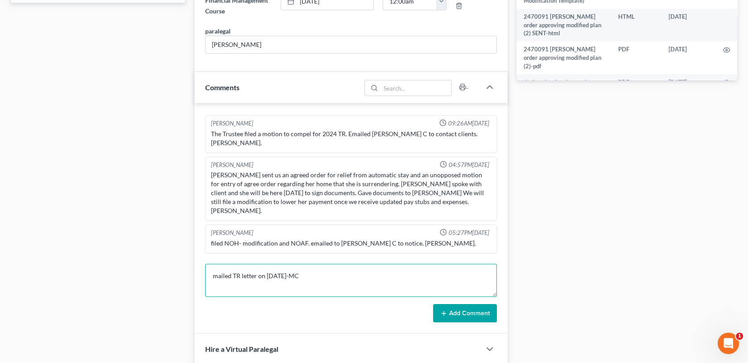
type textarea "mailed TR letter on [DATE]-MC"
click at [457, 314] on button "Add Comment" at bounding box center [465, 313] width 64 height 19
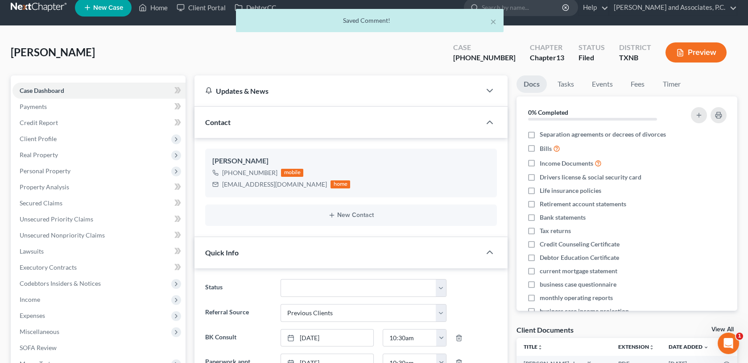
scroll to position [0, 0]
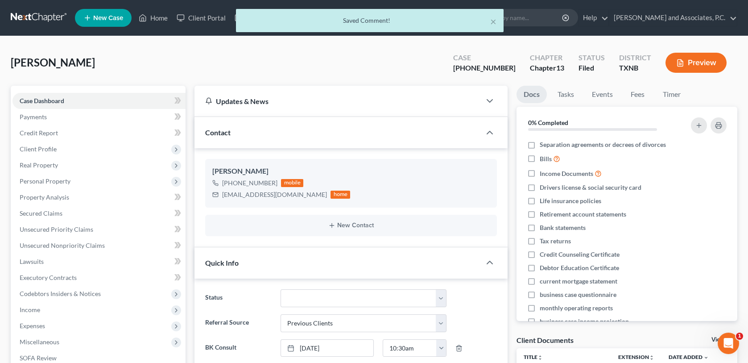
drag, startPoint x: 53, startPoint y: 150, endPoint x: 200, endPoint y: 123, distance: 149.7
click at [53, 150] on span "Client Profile" at bounding box center [38, 149] width 37 height 8
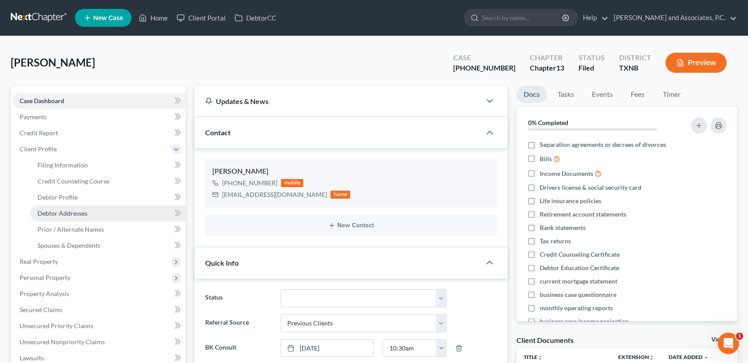
click at [68, 213] on span "Debtor Addresses" at bounding box center [62, 213] width 50 height 8
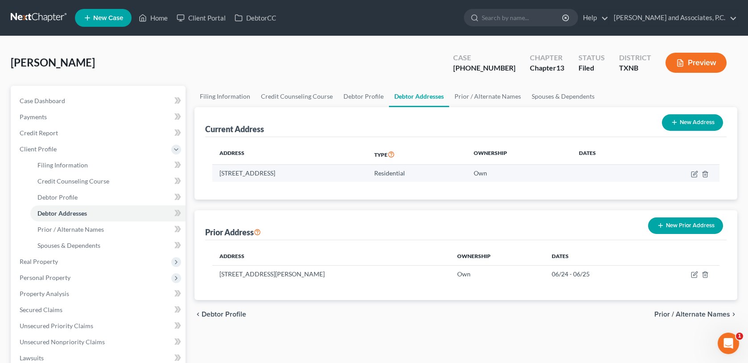
drag, startPoint x: 220, startPoint y: 173, endPoint x: 314, endPoint y: 171, distance: 93.7
click at [314, 171] on td "[STREET_ADDRESS]" at bounding box center [289, 173] width 155 height 17
copy td "[STREET_ADDRESS]"
click at [234, 43] on div "[PERSON_NAME] Upgraded Case [PHONE_NUMBER] Chapter Chapter 13 Status [GEOGRAPHI…" at bounding box center [374, 299] width 748 height 527
click at [161, 19] on link "Home" at bounding box center [153, 18] width 38 height 16
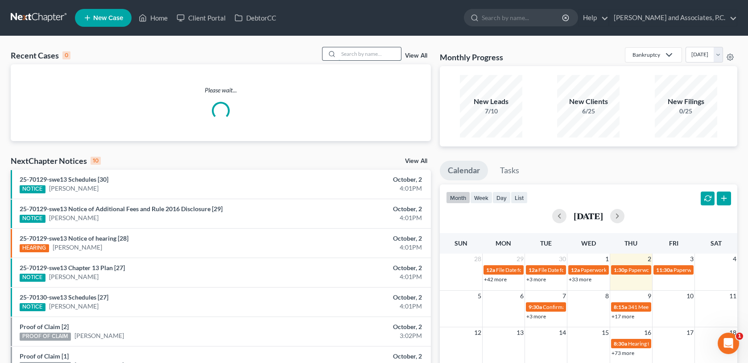
click at [342, 51] on input "search" at bounding box center [370, 53] width 62 height 13
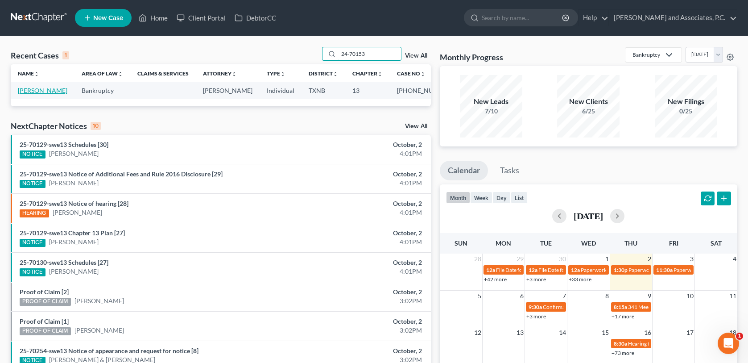
type input "24-70153"
click at [39, 92] on link "[PERSON_NAME]" at bounding box center [43, 91] width 50 height 8
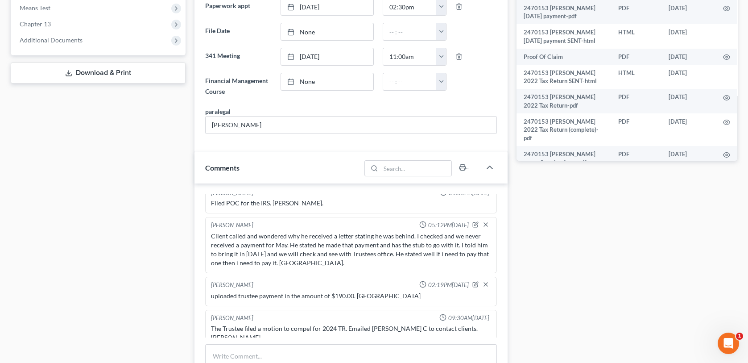
scroll to position [402, 0]
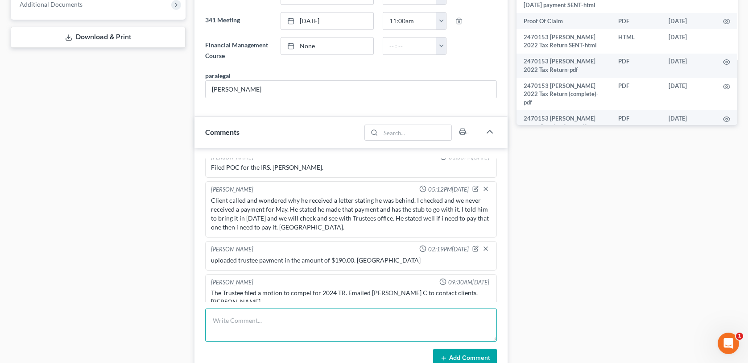
click at [210, 317] on textarea at bounding box center [350, 324] width 291 height 33
type textarea "mailed 2024 TR letter on [DATE]-MC"
click at [451, 355] on button "Add Comment" at bounding box center [465, 357] width 64 height 19
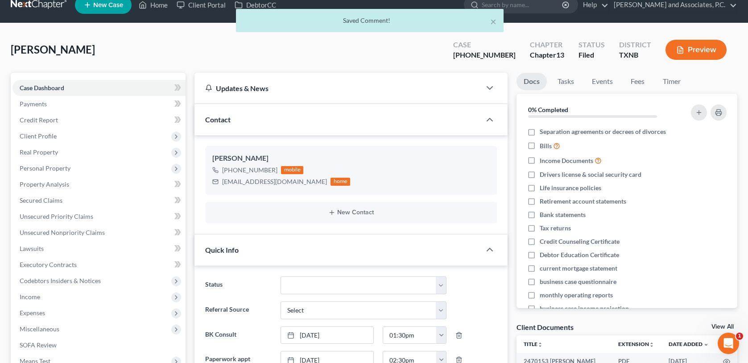
scroll to position [0, 0]
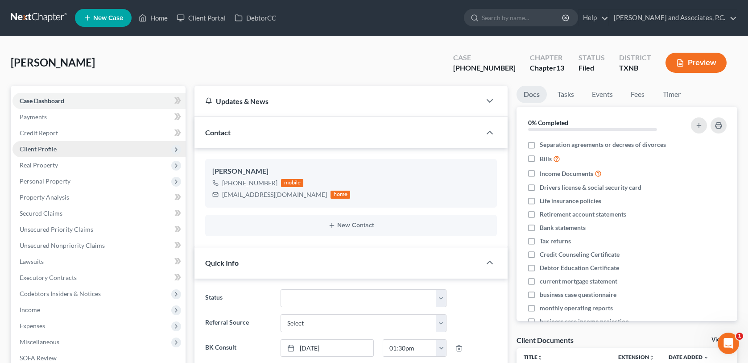
click at [47, 150] on span "Client Profile" at bounding box center [38, 149] width 37 height 8
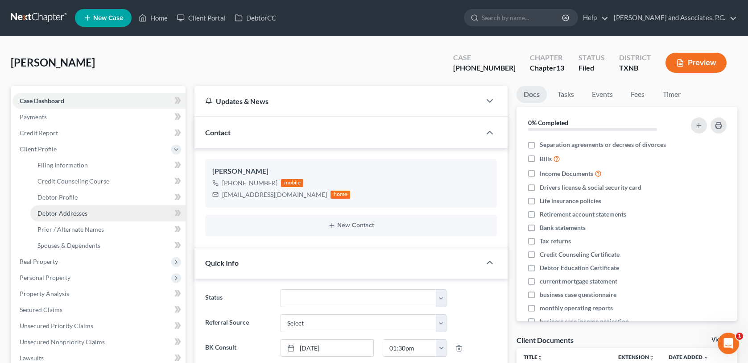
click at [52, 213] on span "Debtor Addresses" at bounding box center [62, 213] width 50 height 8
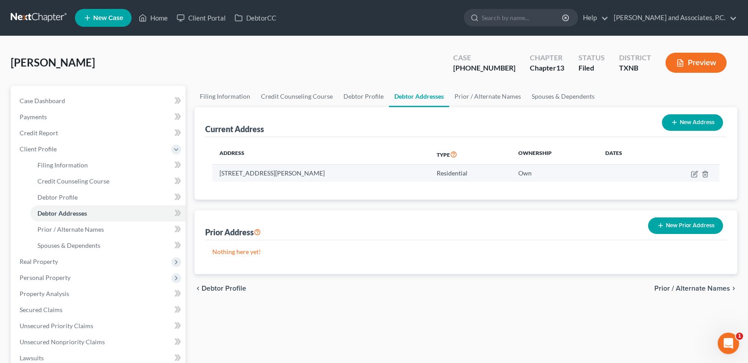
drag, startPoint x: 220, startPoint y: 172, endPoint x: 333, endPoint y: 174, distance: 113.8
click at [333, 174] on td "[STREET_ADDRESS][PERSON_NAME]" at bounding box center [320, 173] width 217 height 17
copy td "[STREET_ADDRESS][PERSON_NAME]"
drag, startPoint x: 162, startPoint y: 15, endPoint x: 176, endPoint y: 19, distance: 14.0
click at [162, 15] on link "Home" at bounding box center [153, 18] width 38 height 16
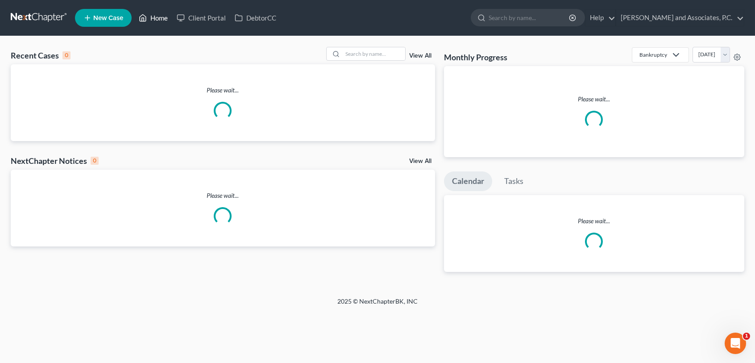
click at [160, 18] on link "Home" at bounding box center [153, 18] width 38 height 16
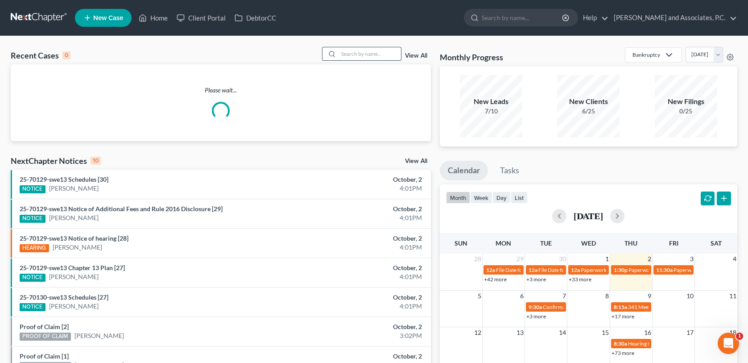
click at [356, 53] on input "search" at bounding box center [370, 53] width 62 height 13
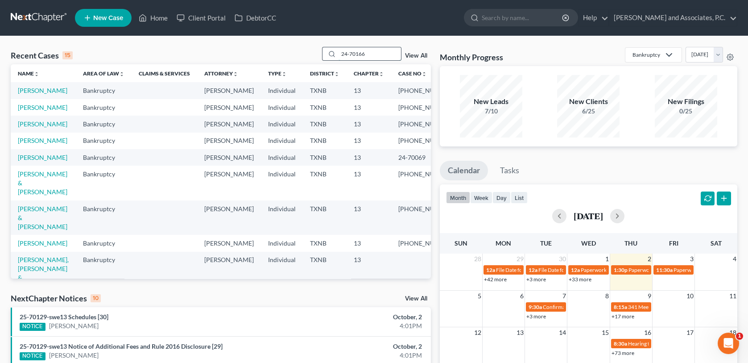
type input "24-70166"
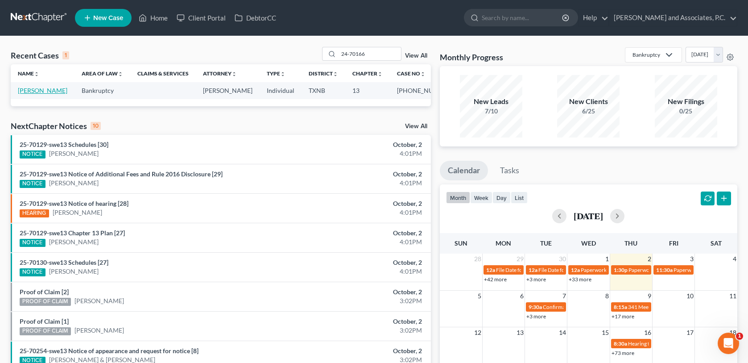
click at [29, 92] on link "[PERSON_NAME]" at bounding box center [43, 91] width 50 height 8
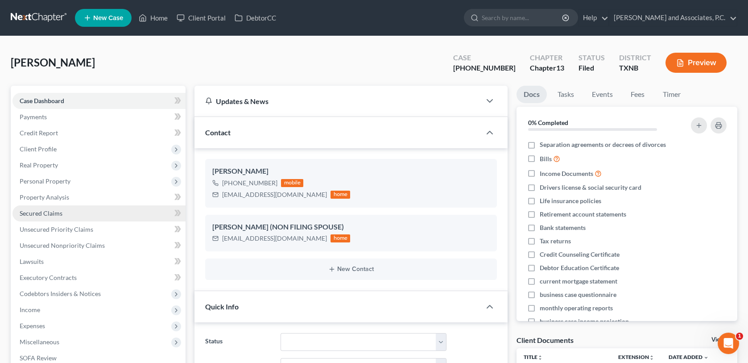
scroll to position [759, 0]
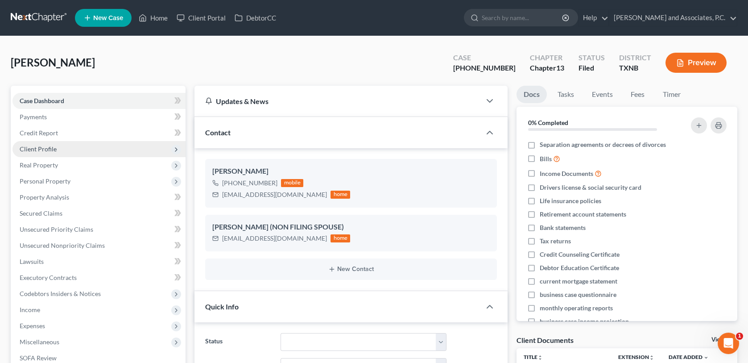
click at [40, 150] on span "Client Profile" at bounding box center [38, 149] width 37 height 8
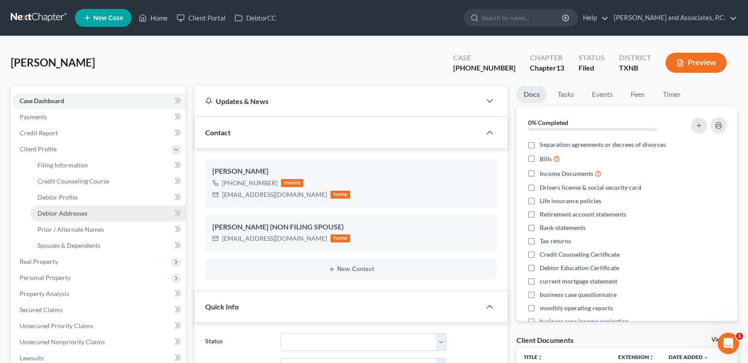
click at [38, 212] on span "Debtor Addresses" at bounding box center [62, 213] width 50 height 8
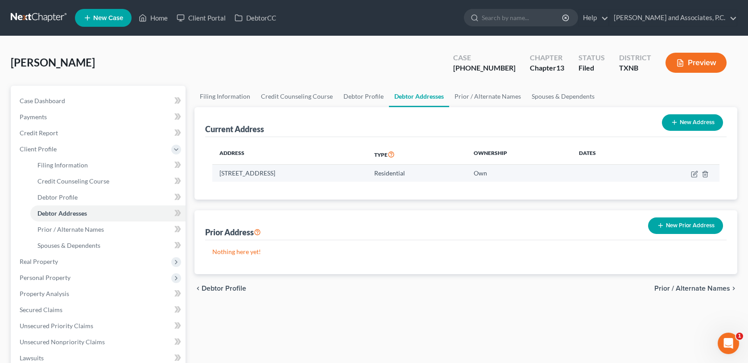
drag, startPoint x: 219, startPoint y: 171, endPoint x: 317, endPoint y: 173, distance: 98.2
click at [317, 173] on td "[STREET_ADDRESS]" at bounding box center [289, 173] width 155 height 17
copy td "[STREET_ADDRESS]"
click at [166, 19] on link "Home" at bounding box center [153, 18] width 38 height 16
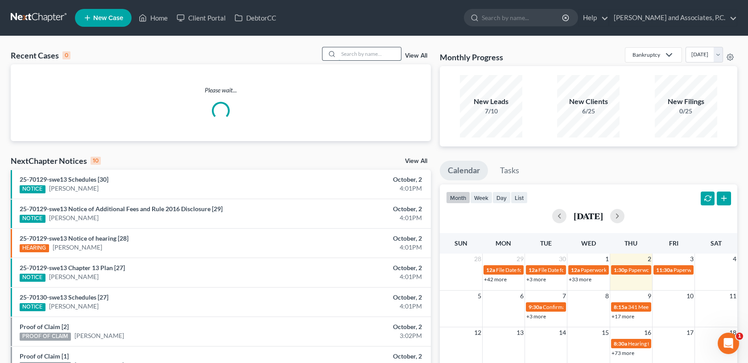
click at [341, 52] on input "search" at bounding box center [370, 53] width 62 height 13
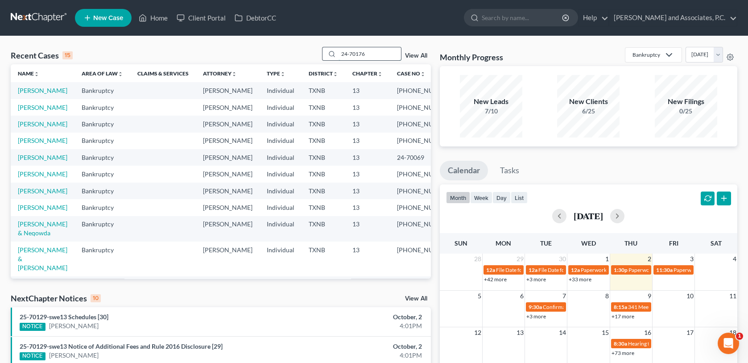
type input "24-70176"
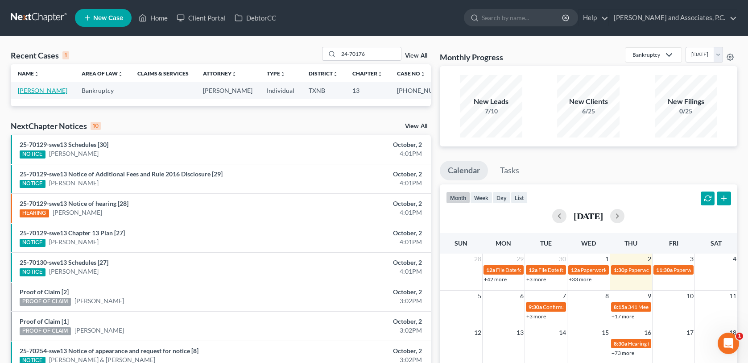
click at [43, 88] on link "[PERSON_NAME]" at bounding box center [43, 91] width 50 height 8
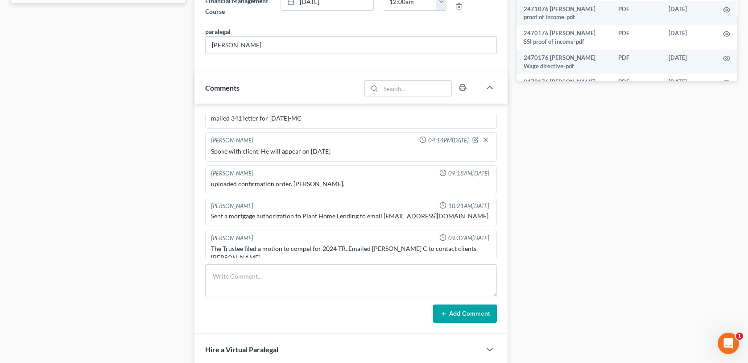
scroll to position [446, 0]
click at [218, 275] on textarea at bounding box center [350, 280] width 291 height 33
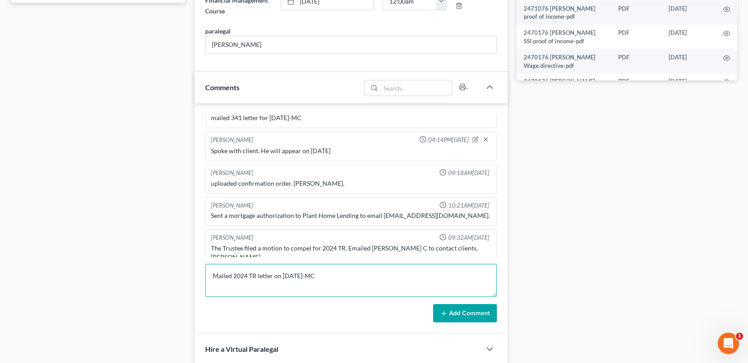
type textarea "Mailed 2024 TR letter on [DATE]-MC"
click at [464, 312] on button "Add Comment" at bounding box center [465, 313] width 64 height 19
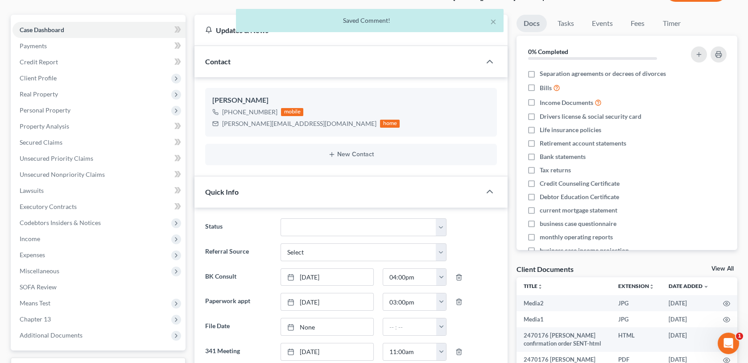
scroll to position [45, 0]
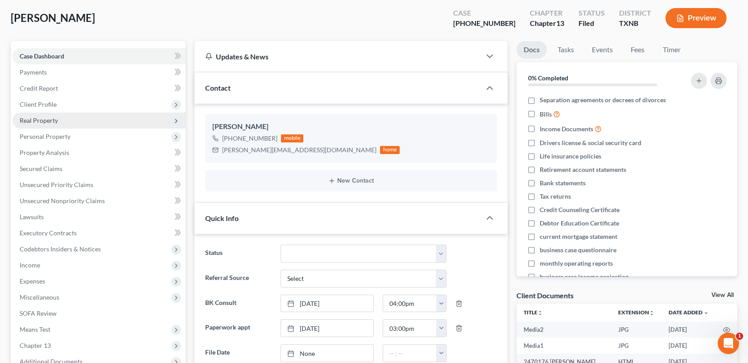
drag, startPoint x: 39, startPoint y: 104, endPoint x: 84, endPoint y: 115, distance: 46.5
click at [39, 104] on span "Client Profile" at bounding box center [38, 104] width 37 height 8
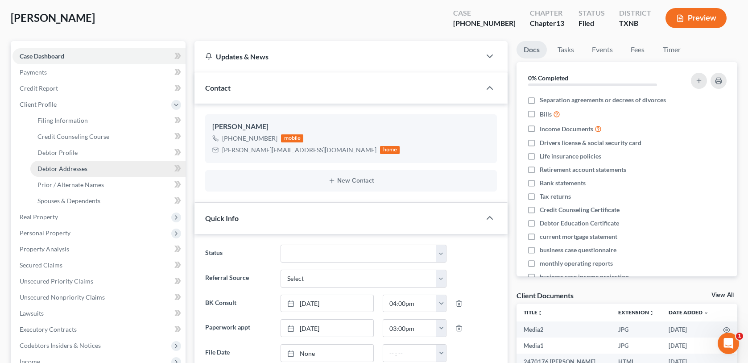
click at [58, 168] on span "Debtor Addresses" at bounding box center [62, 169] width 50 height 8
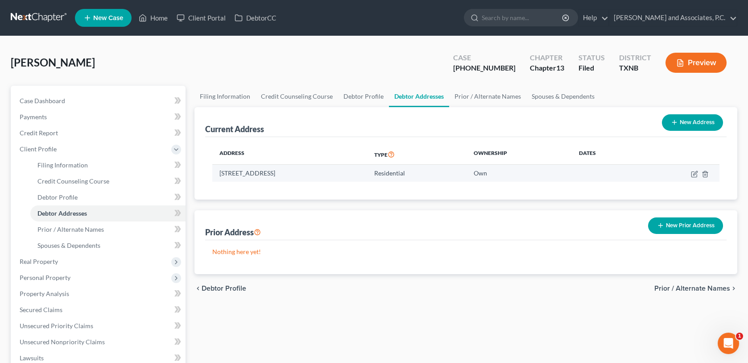
drag, startPoint x: 220, startPoint y: 171, endPoint x: 333, endPoint y: 172, distance: 112.9
click at [333, 172] on td "[STREET_ADDRESS]" at bounding box center [289, 173] width 155 height 17
copy td "[STREET_ADDRESS]"
click at [159, 21] on link "Home" at bounding box center [153, 18] width 38 height 16
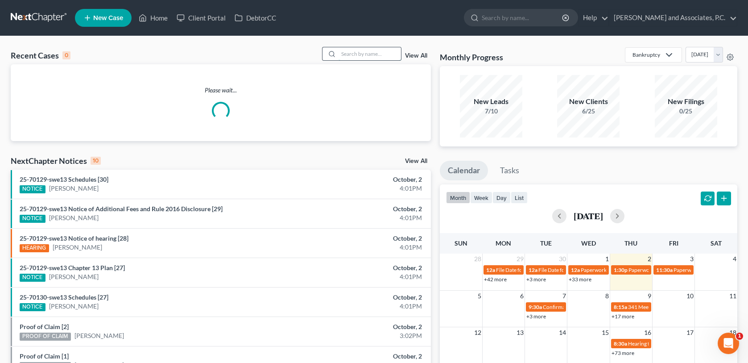
click at [348, 56] on input "search" at bounding box center [370, 53] width 62 height 13
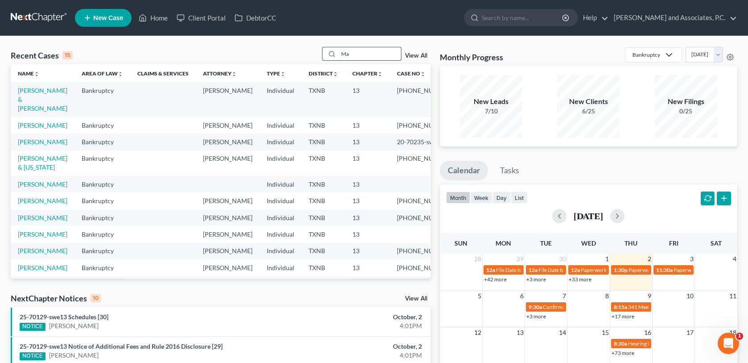
type input "M"
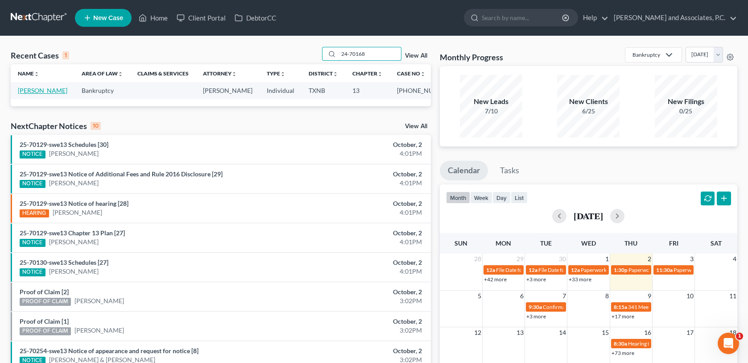
type input "24-70168"
click at [23, 91] on link "[PERSON_NAME]" at bounding box center [43, 91] width 50 height 8
select select "0"
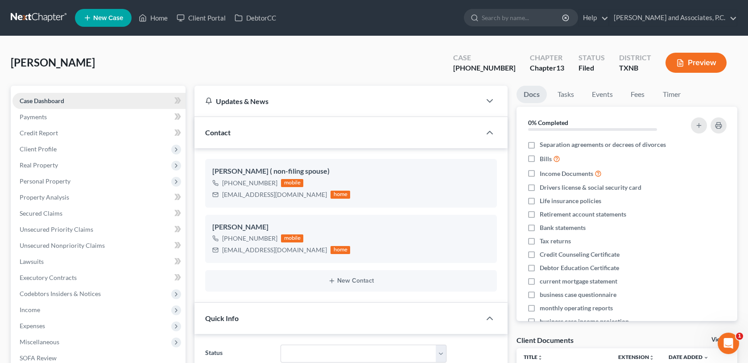
scroll to position [1624, 0]
click at [36, 148] on span "Client Profile" at bounding box center [38, 149] width 37 height 8
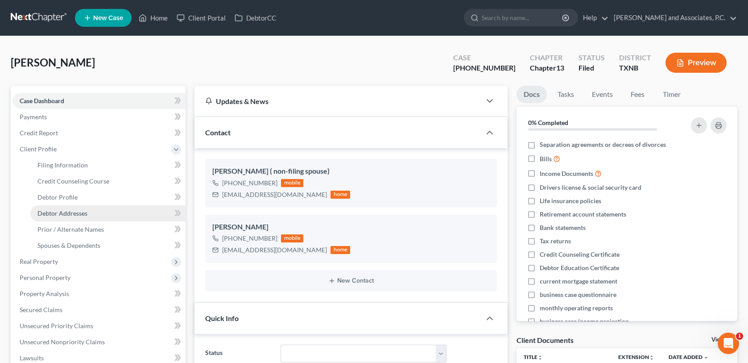
click at [47, 213] on span "Debtor Addresses" at bounding box center [62, 213] width 50 height 8
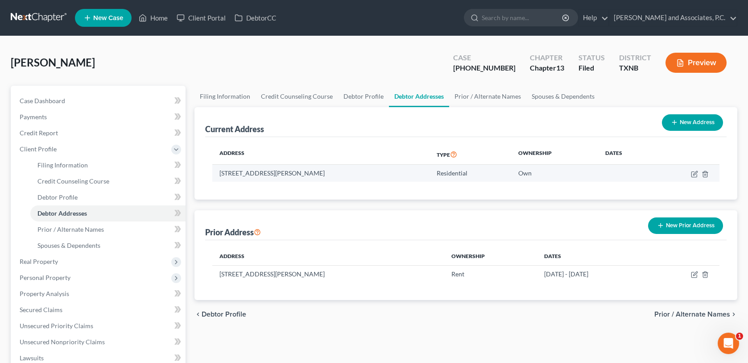
drag, startPoint x: 221, startPoint y: 172, endPoint x: 334, endPoint y: 169, distance: 112.9
click at [334, 169] on td "[STREET_ADDRESS][PERSON_NAME]" at bounding box center [320, 173] width 217 height 17
copy td "[STREET_ADDRESS][PERSON_NAME]"
click at [162, 15] on link "Home" at bounding box center [153, 18] width 38 height 16
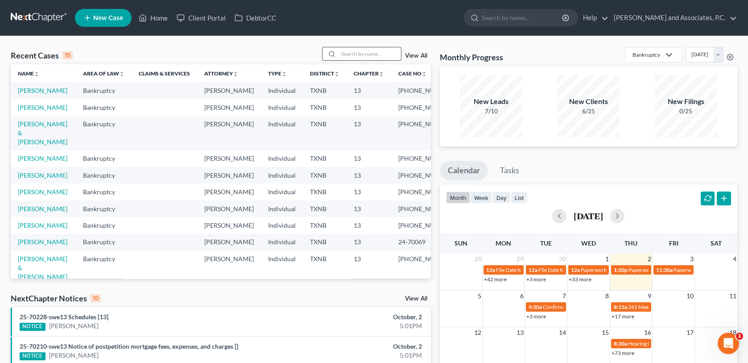
click at [345, 53] on input "search" at bounding box center [370, 53] width 62 height 13
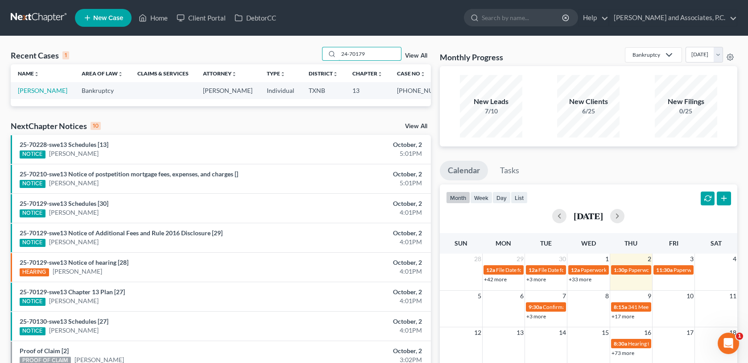
type input "24-70179"
click at [27, 94] on td "[PERSON_NAME]" at bounding box center [43, 90] width 64 height 17
click at [29, 91] on link "[PERSON_NAME]" at bounding box center [43, 91] width 50 height 8
select select "0"
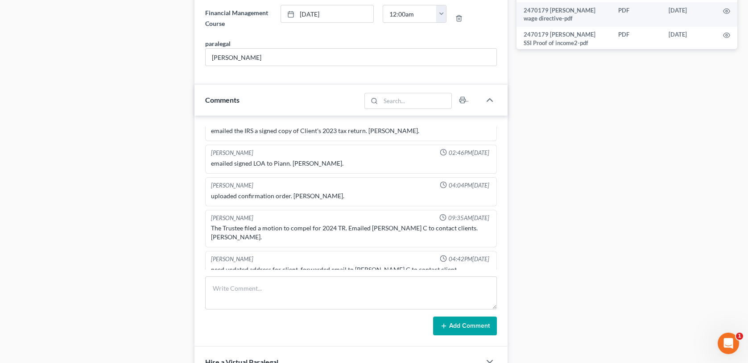
scroll to position [491, 0]
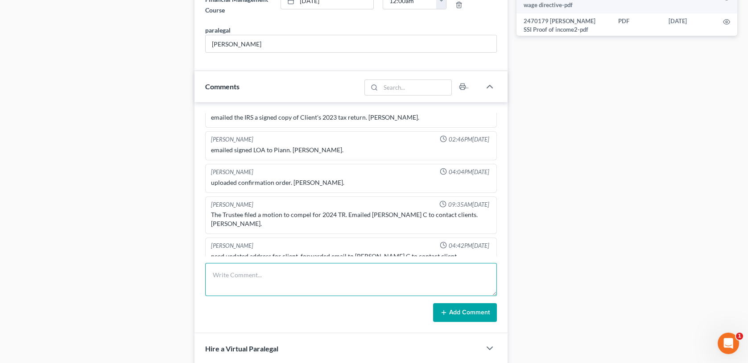
click at [229, 277] on textarea at bounding box center [350, 279] width 291 height 33
type textarea "mailed 2024 TR letter on [DATE]-MC"
click at [451, 313] on button "Add Comment" at bounding box center [465, 312] width 64 height 19
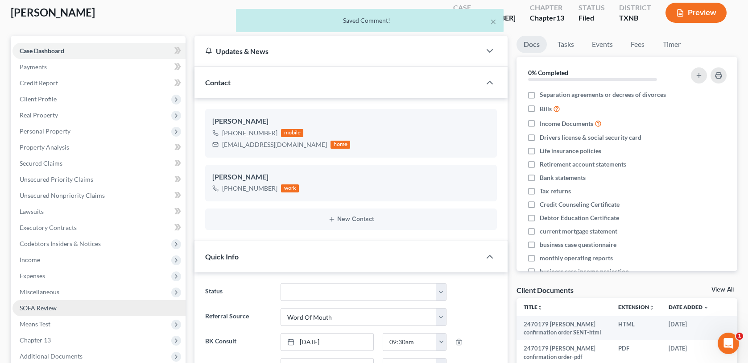
scroll to position [0, 0]
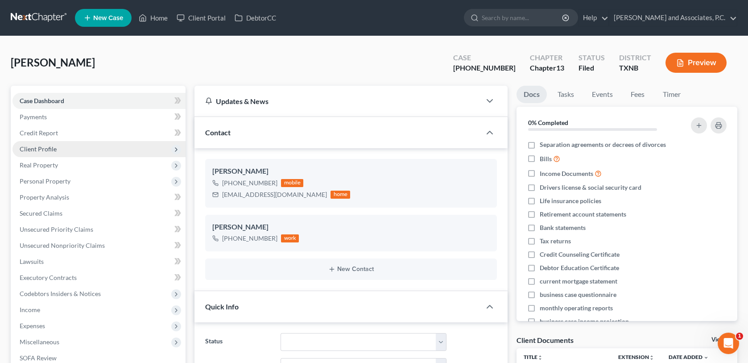
click at [47, 149] on span "Client Profile" at bounding box center [38, 149] width 37 height 8
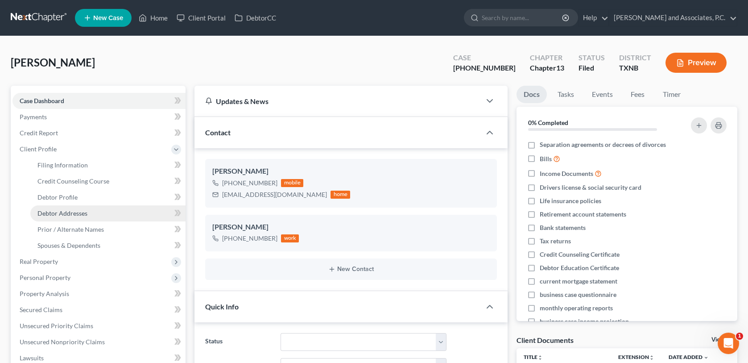
click at [56, 214] on span "Debtor Addresses" at bounding box center [62, 213] width 50 height 8
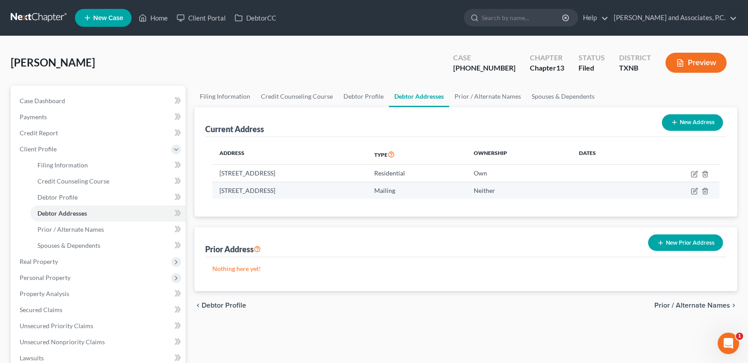
drag, startPoint x: 220, startPoint y: 188, endPoint x: 328, endPoint y: 189, distance: 108.0
click at [328, 189] on td "[STREET_ADDRESS]" at bounding box center [289, 190] width 155 height 17
copy td "[STREET_ADDRESS]"
